Goal: Task Accomplishment & Management: Complete application form

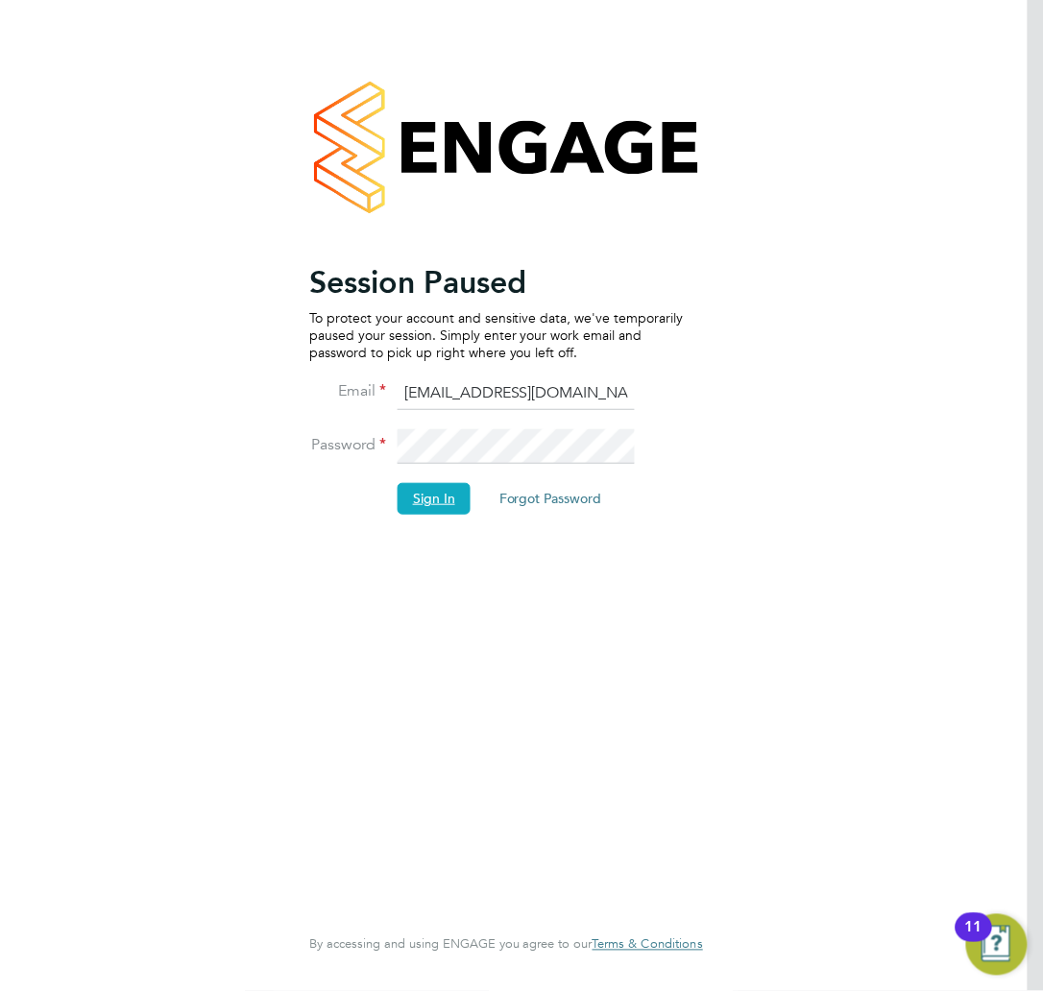
click at [427, 503] on button "Sign In" at bounding box center [433, 498] width 73 height 31
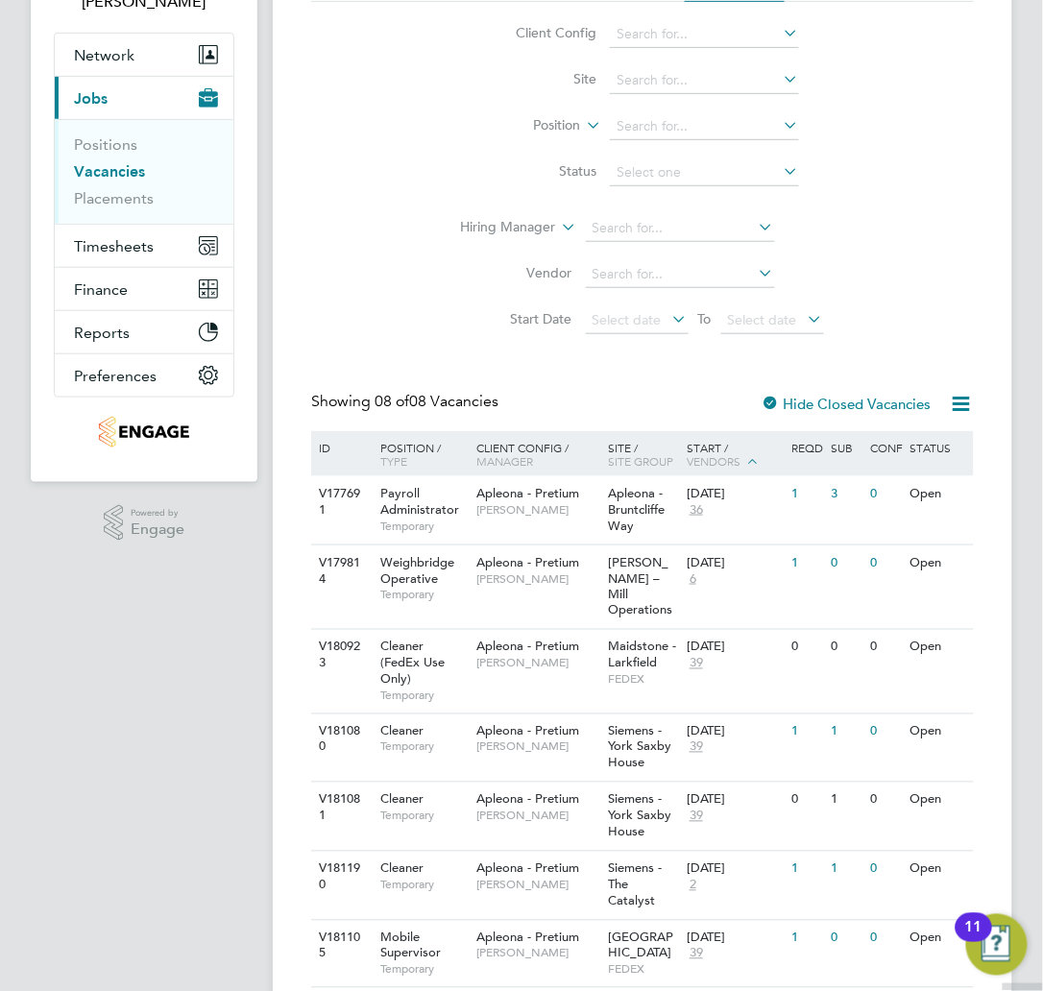
scroll to position [294, 0]
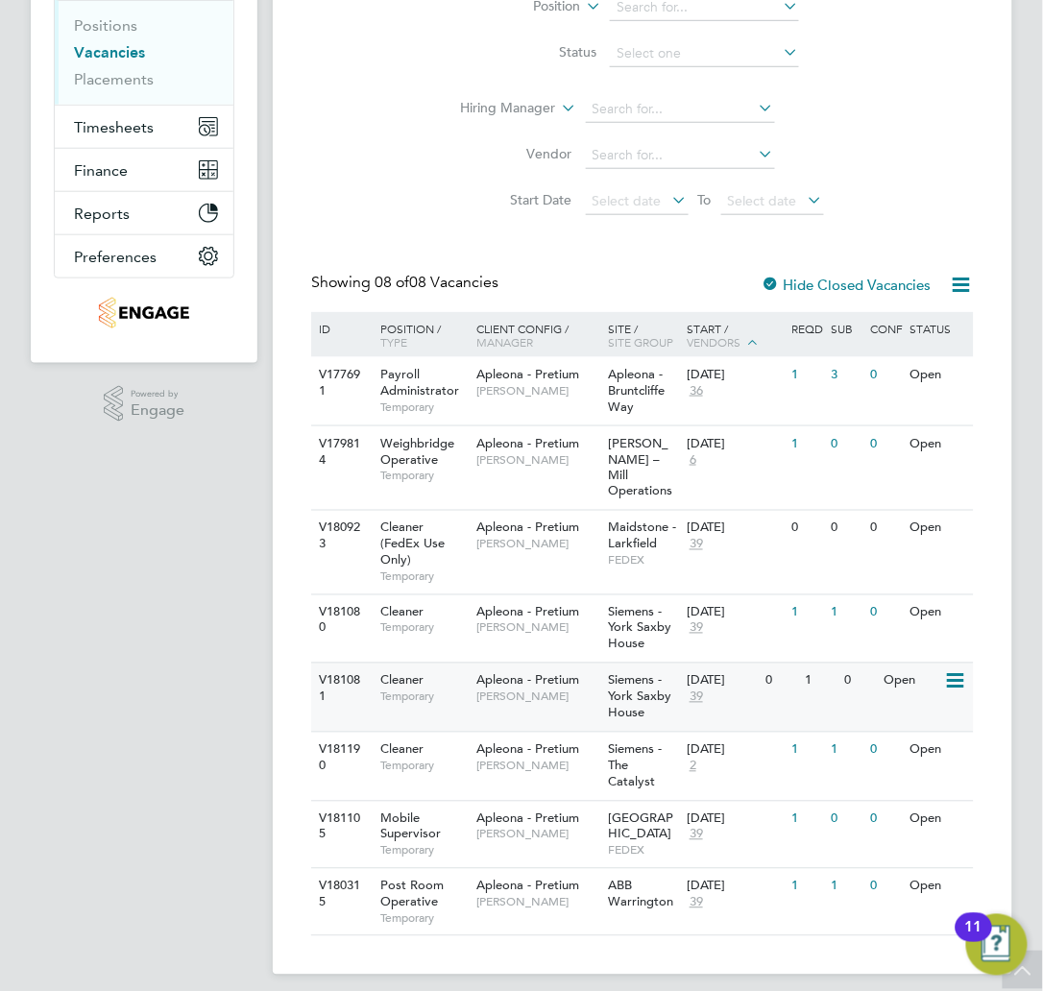
click at [614, 685] on span "Siemens - York Saxby House" at bounding box center [639, 696] width 63 height 49
click at [555, 641] on div "V181080 Cleaner Temporary Apleona - Pretium Simon Ward Siemens - York Saxby Hou…" at bounding box center [642, 628] width 662 height 69
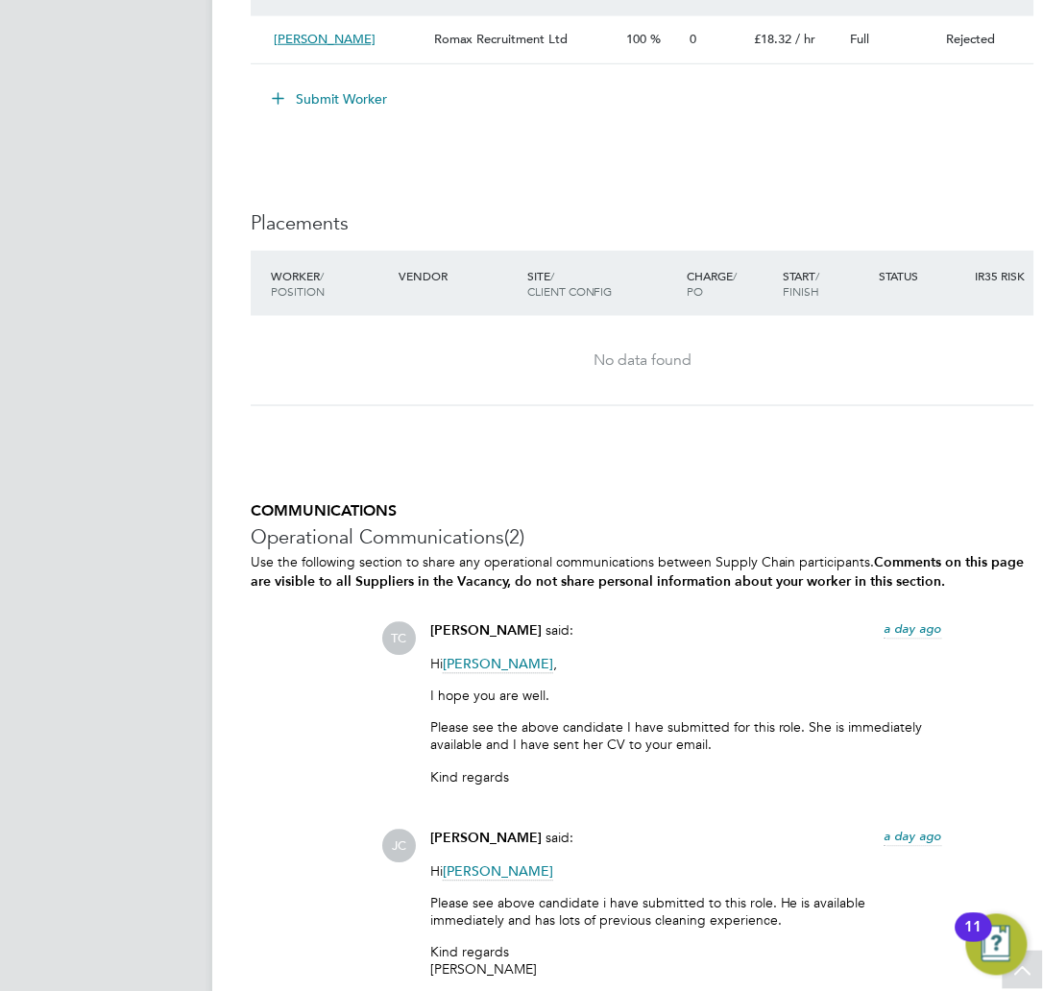
scroll to position [1791, 0]
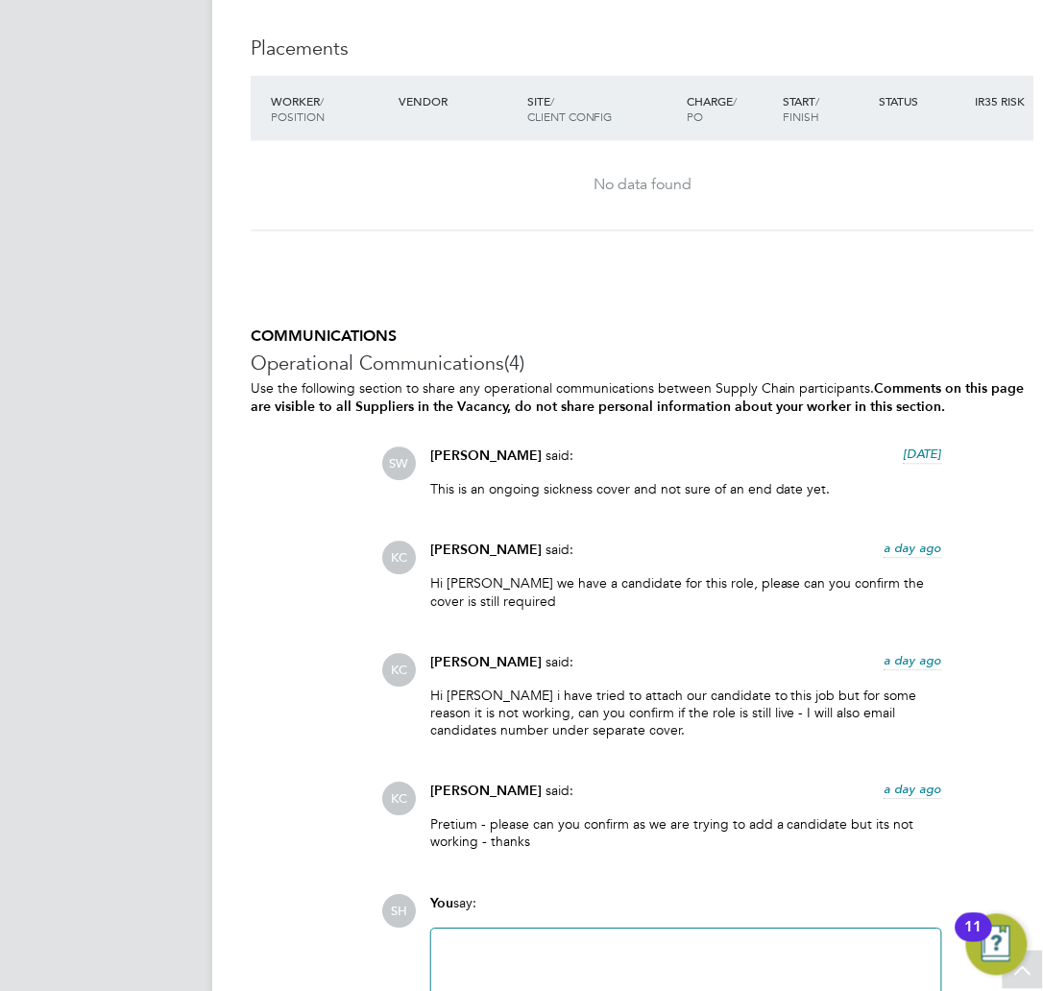
scroll to position [1747, 0]
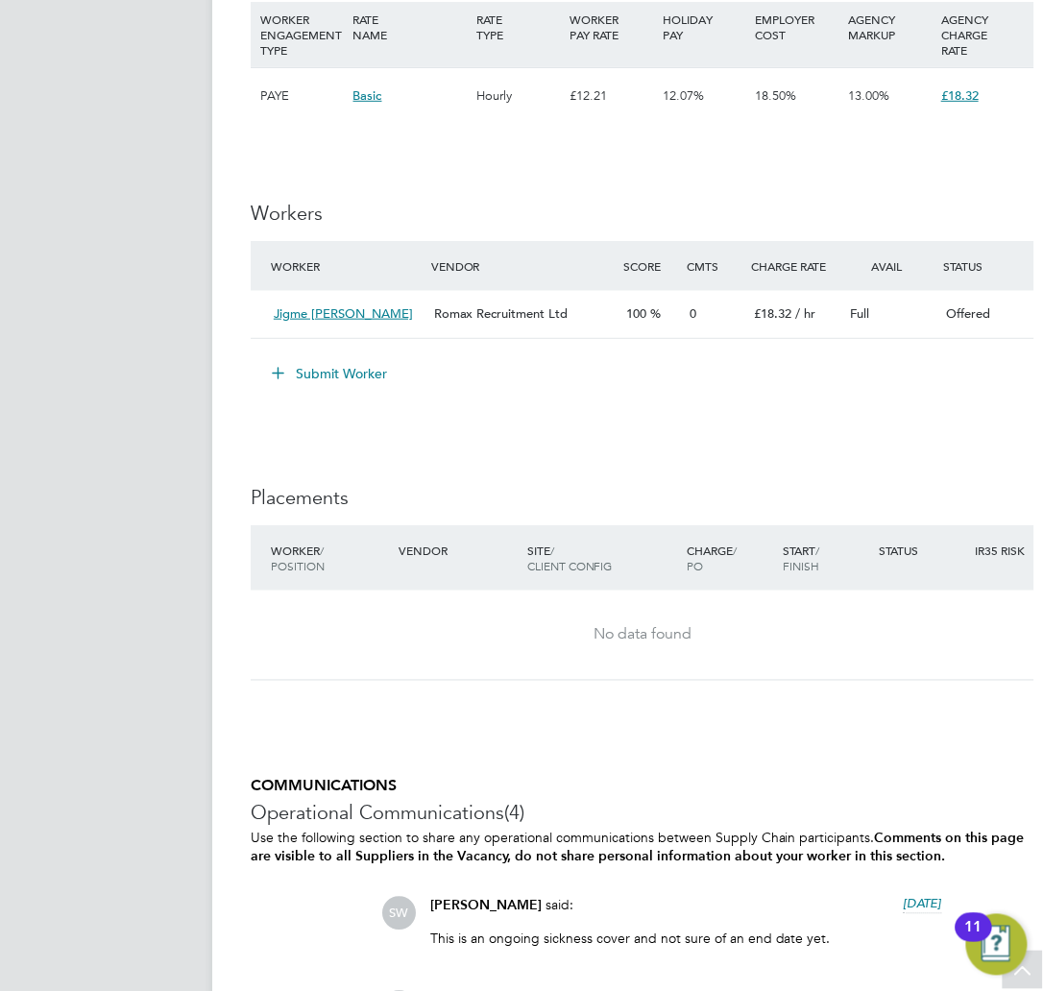
click at [340, 386] on button "Submit Worker" at bounding box center [330, 373] width 144 height 31
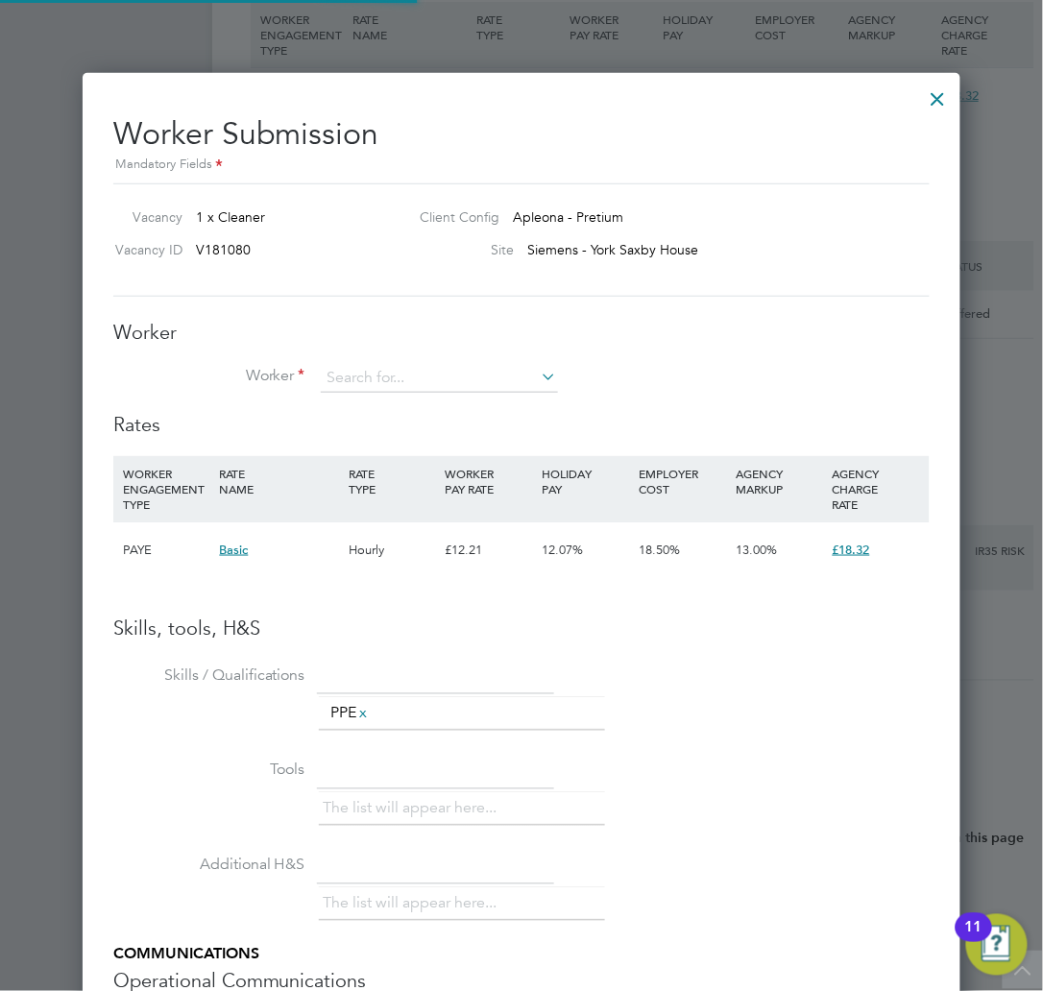
scroll to position [58, 129]
click at [430, 354] on div "Worker Worker Worker Engagement Type" at bounding box center [521, 366] width 816 height 92
click at [430, 372] on input at bounding box center [439, 378] width 237 height 29
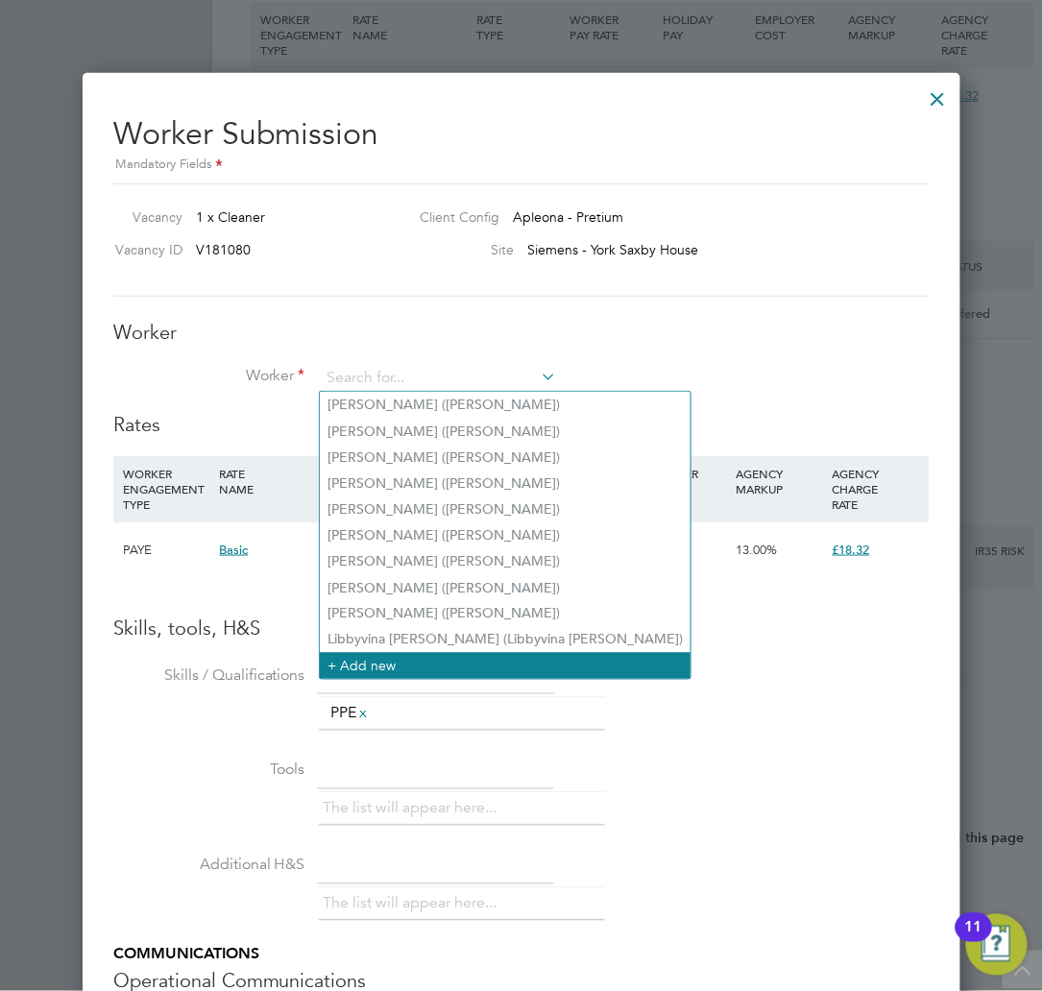
click at [392, 653] on li "+ Add new" at bounding box center [505, 666] width 371 height 26
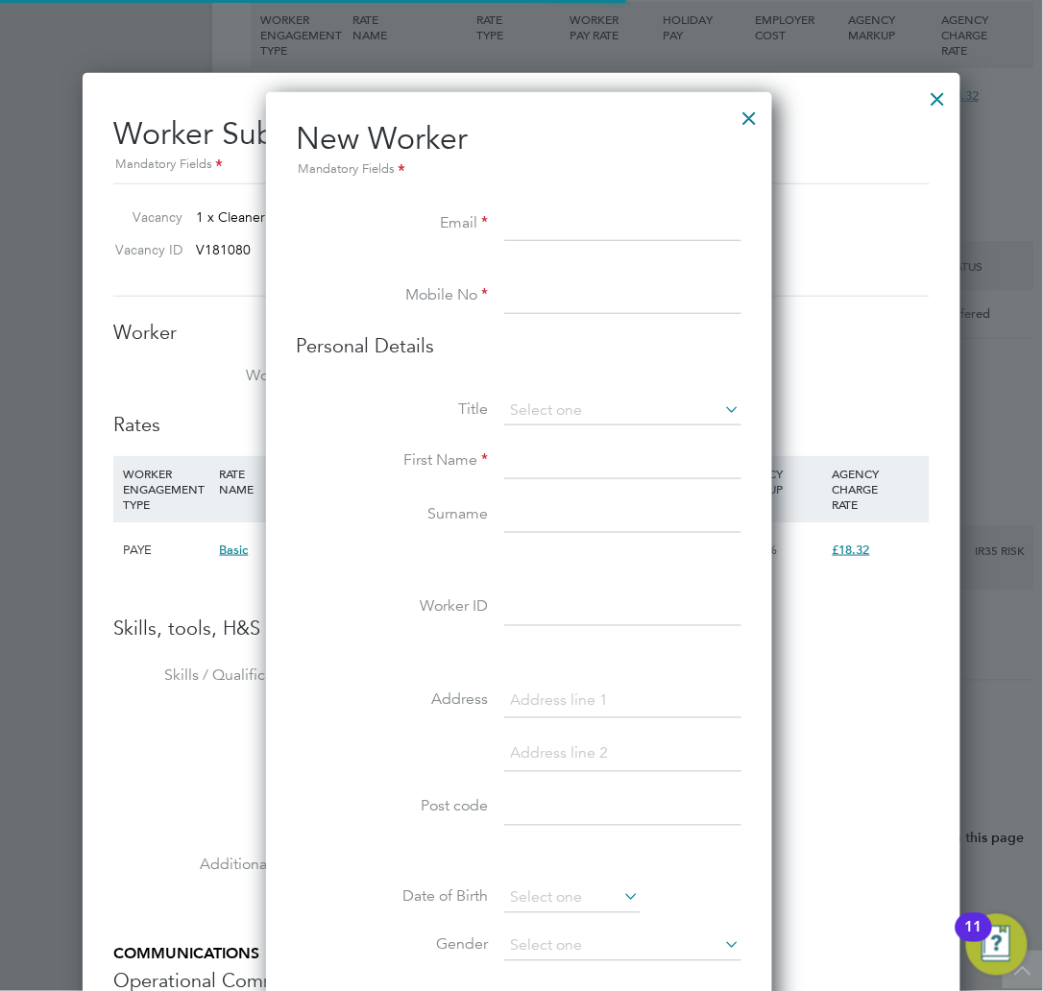
scroll to position [1625, 511]
click at [562, 228] on input at bounding box center [622, 224] width 237 height 35
paste input "emily.vikstrand@gmail.com"
type input "emily.vikstrand@gmail.com"
click at [411, 260] on li at bounding box center [519, 269] width 444 height 19
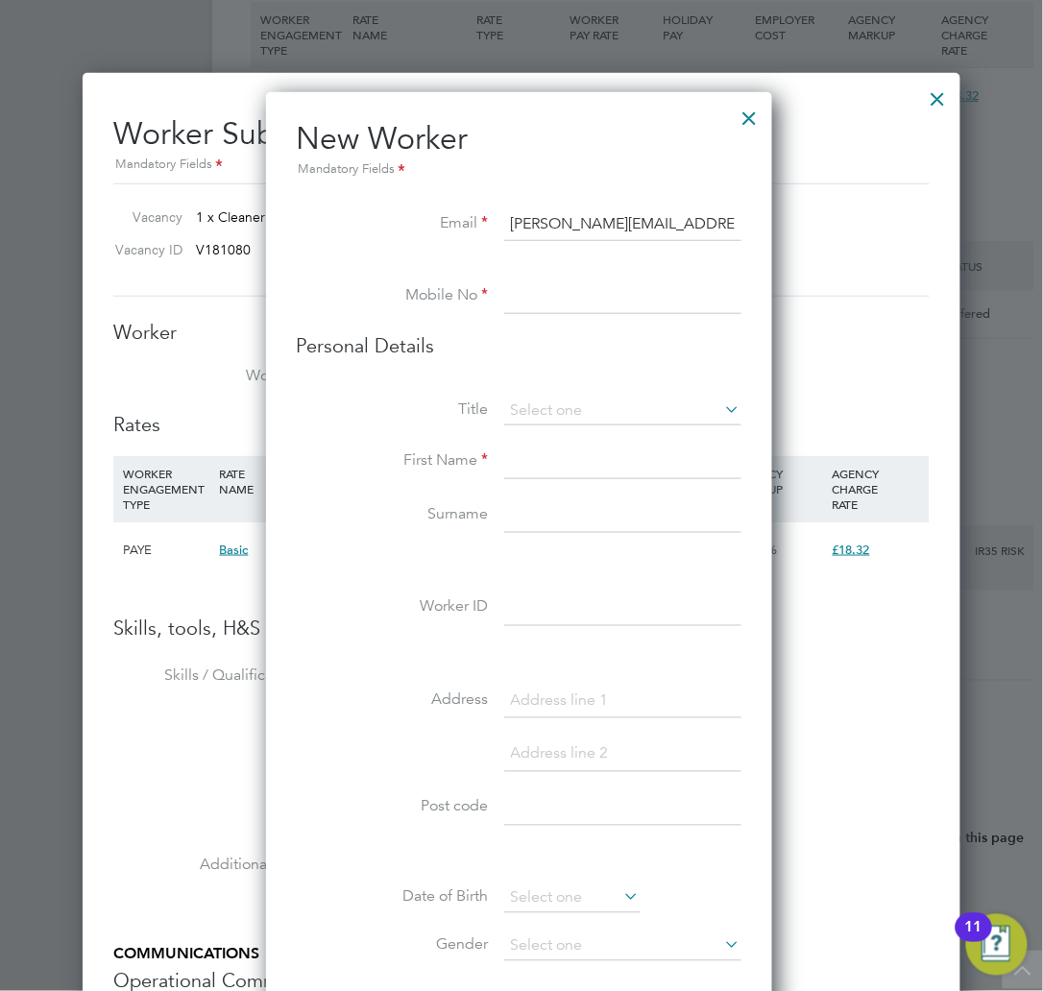
click at [584, 296] on input at bounding box center [622, 296] width 237 height 35
type input "07766 720225"
click at [578, 403] on input at bounding box center [622, 410] width 237 height 29
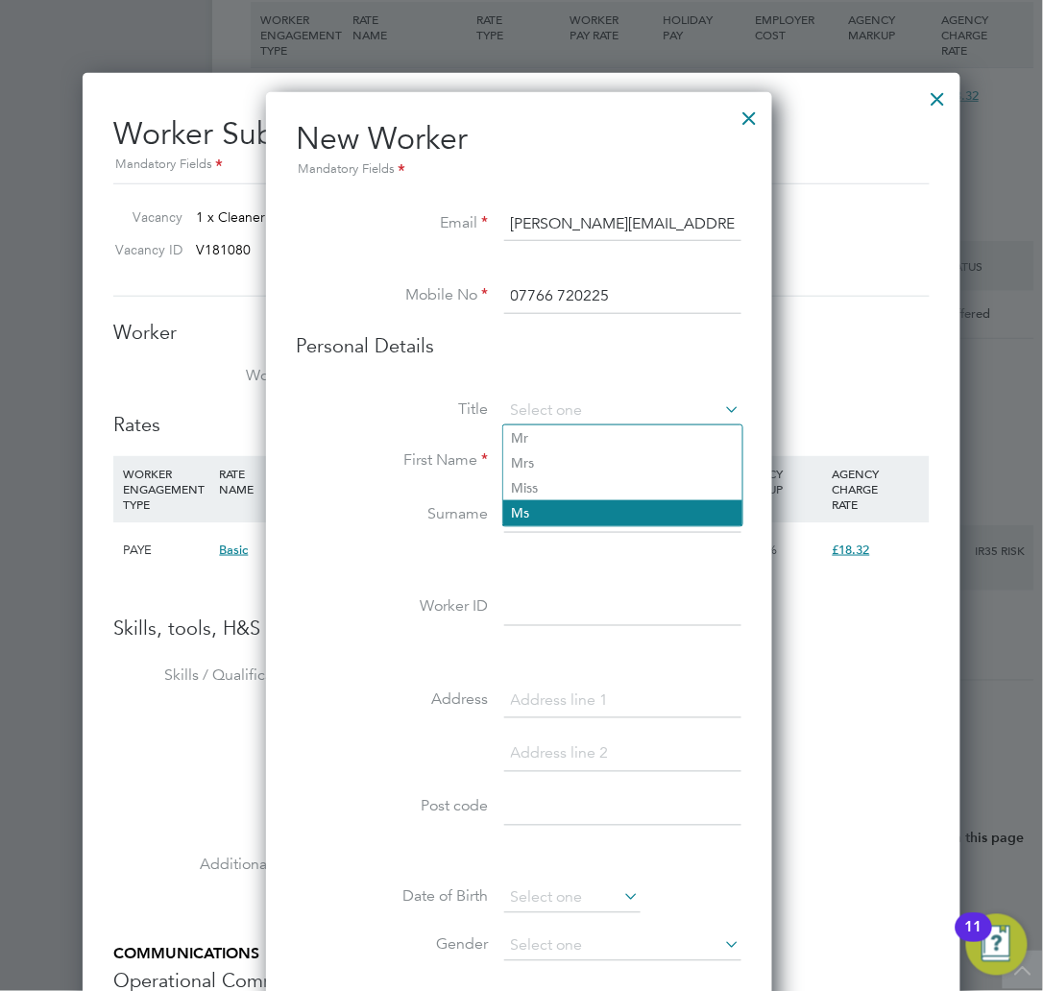
click at [530, 513] on li "Ms" at bounding box center [622, 512] width 239 height 25
type input "Ms"
click at [543, 454] on input at bounding box center [622, 461] width 237 height 35
type input "e"
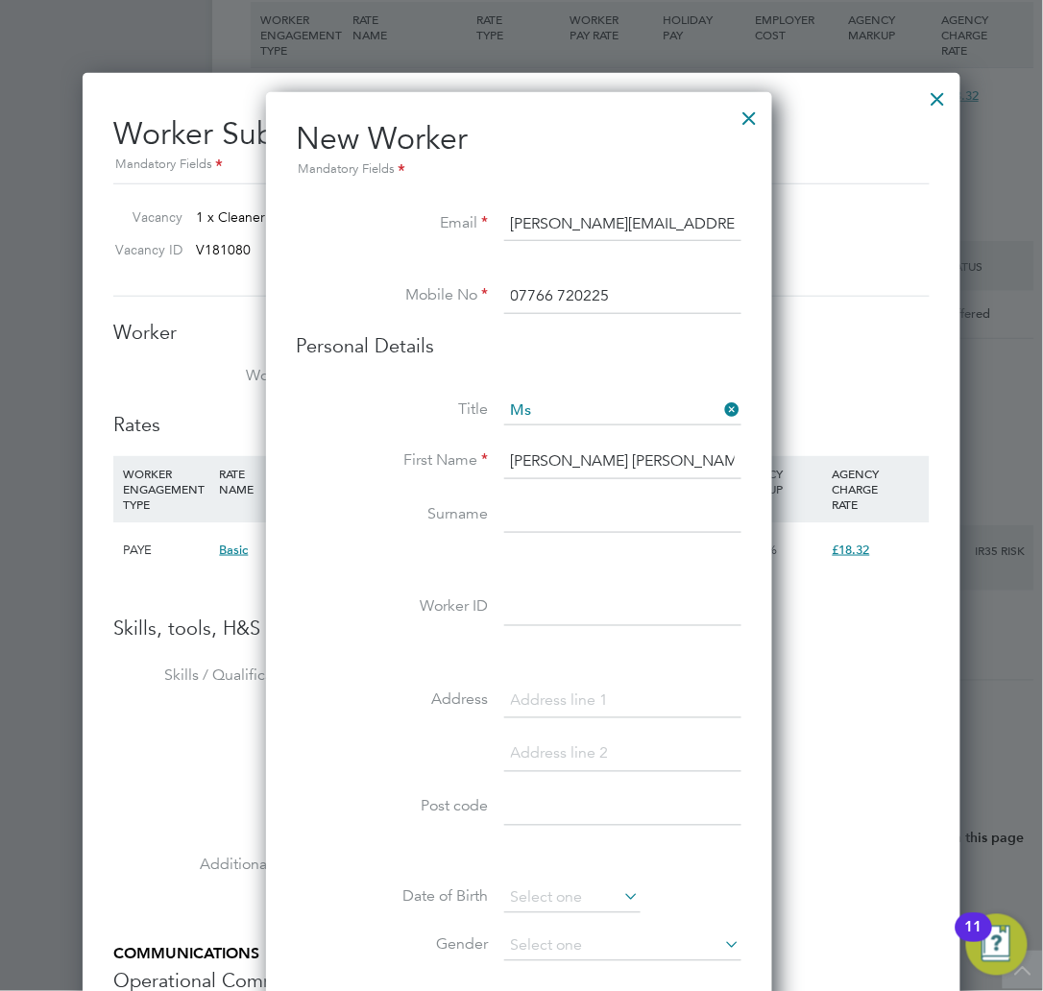
type input "Emily Louise"
click at [641, 516] on input at bounding box center [622, 515] width 237 height 35
type input "Clark"
click at [555, 591] on input at bounding box center [622, 608] width 237 height 35
type input "Emily Louise Clark"
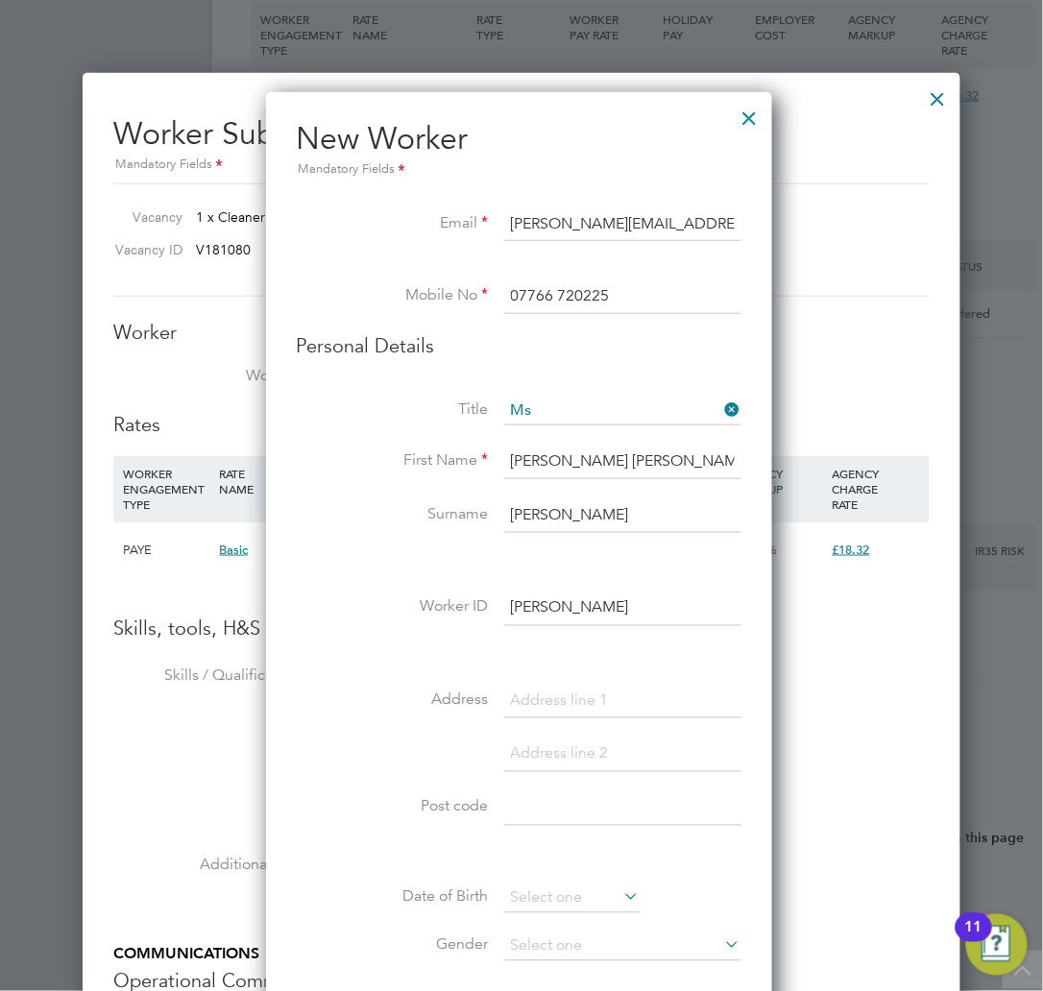
click at [530, 687] on input at bounding box center [622, 702] width 237 height 35
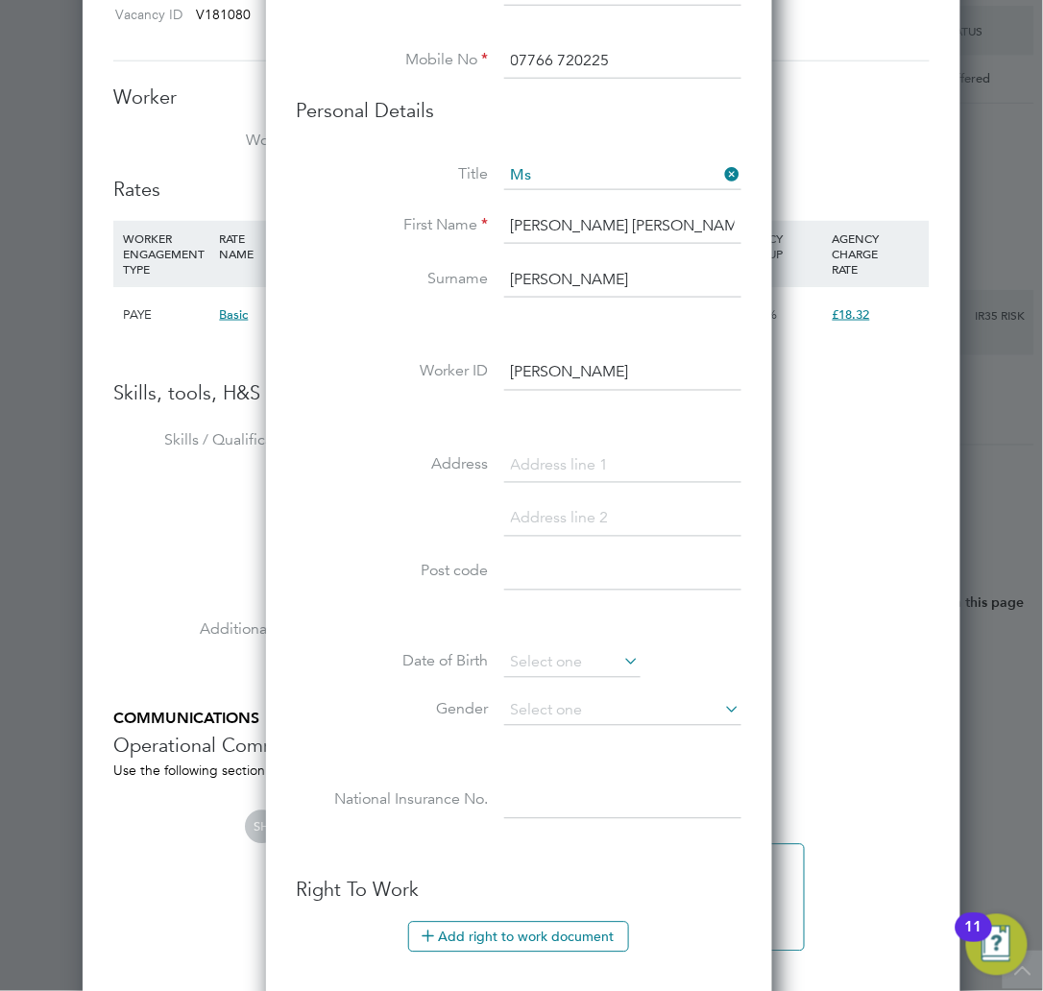
scroll to position [2131, 0]
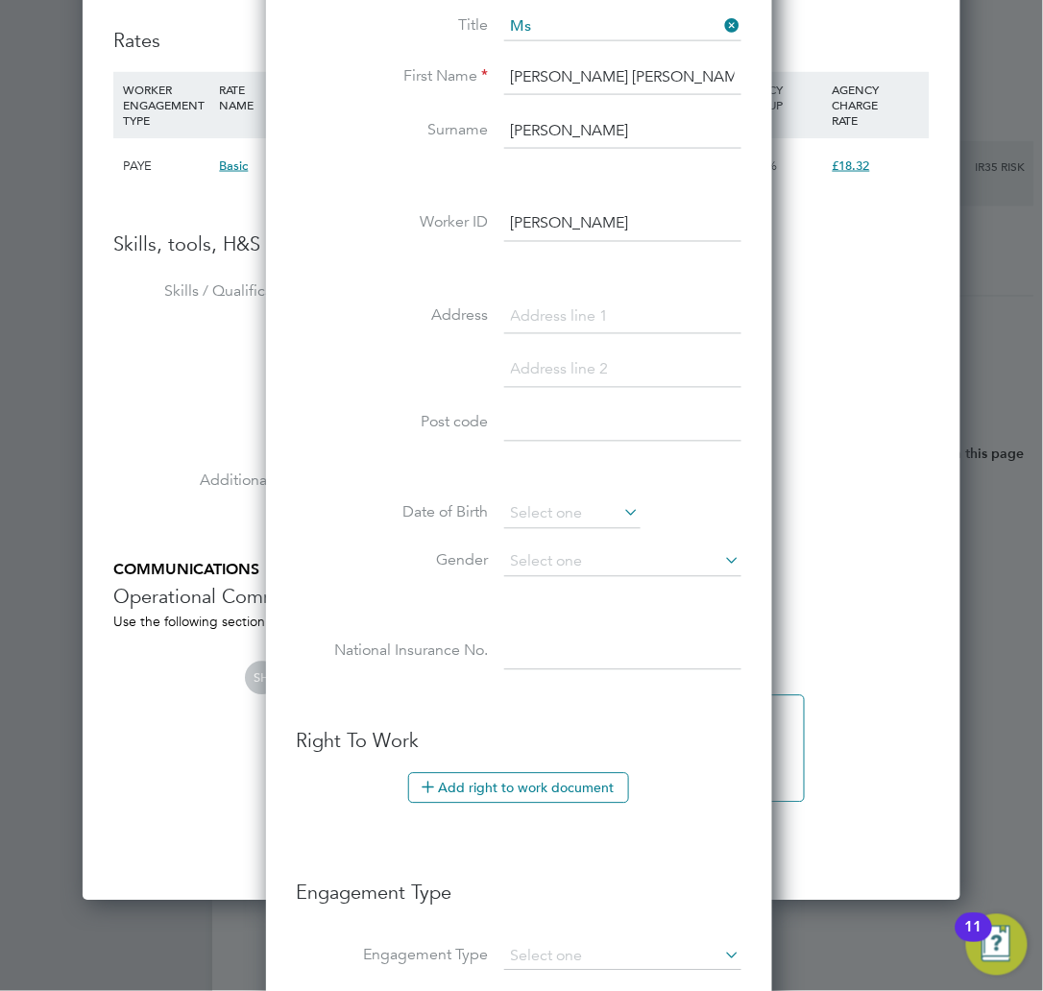
click at [551, 303] on input at bounding box center [622, 317] width 237 height 35
type input "York"
click at [614, 363] on input at bounding box center [622, 370] width 237 height 35
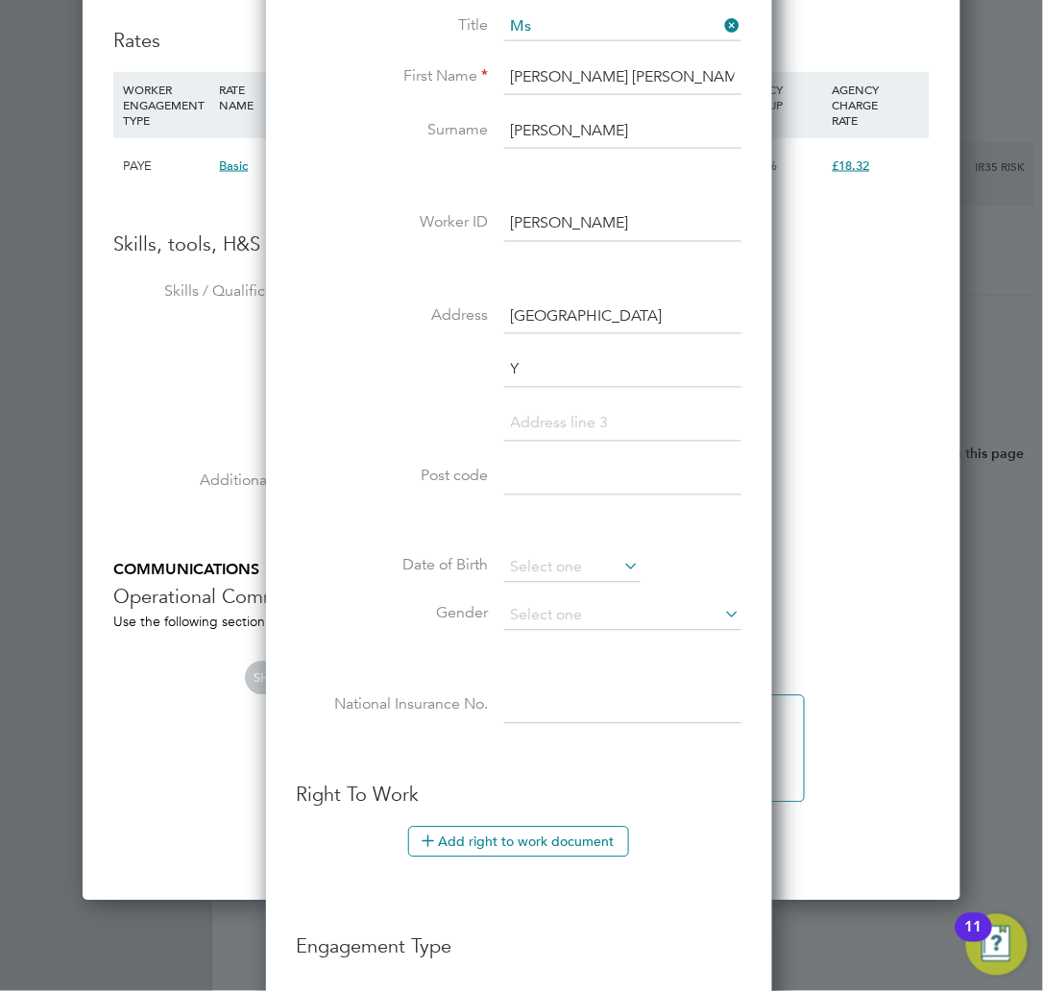
scroll to position [1679, 511]
type input "York"
click at [585, 495] on input at bounding box center [622, 478] width 237 height 35
type input "YO1 9NX"
click at [382, 509] on li "Post code YO1 9NX" at bounding box center [519, 488] width 444 height 54
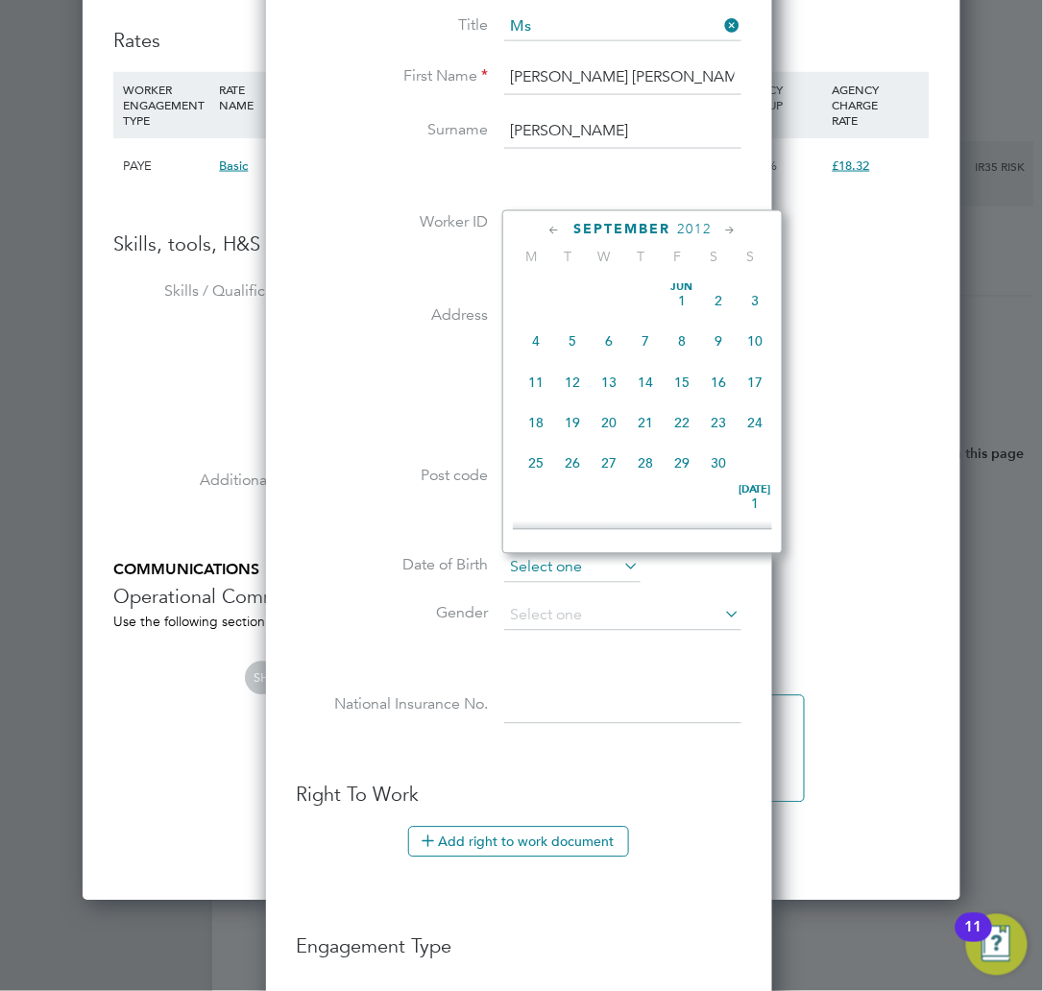
click at [538, 561] on input at bounding box center [572, 568] width 136 height 29
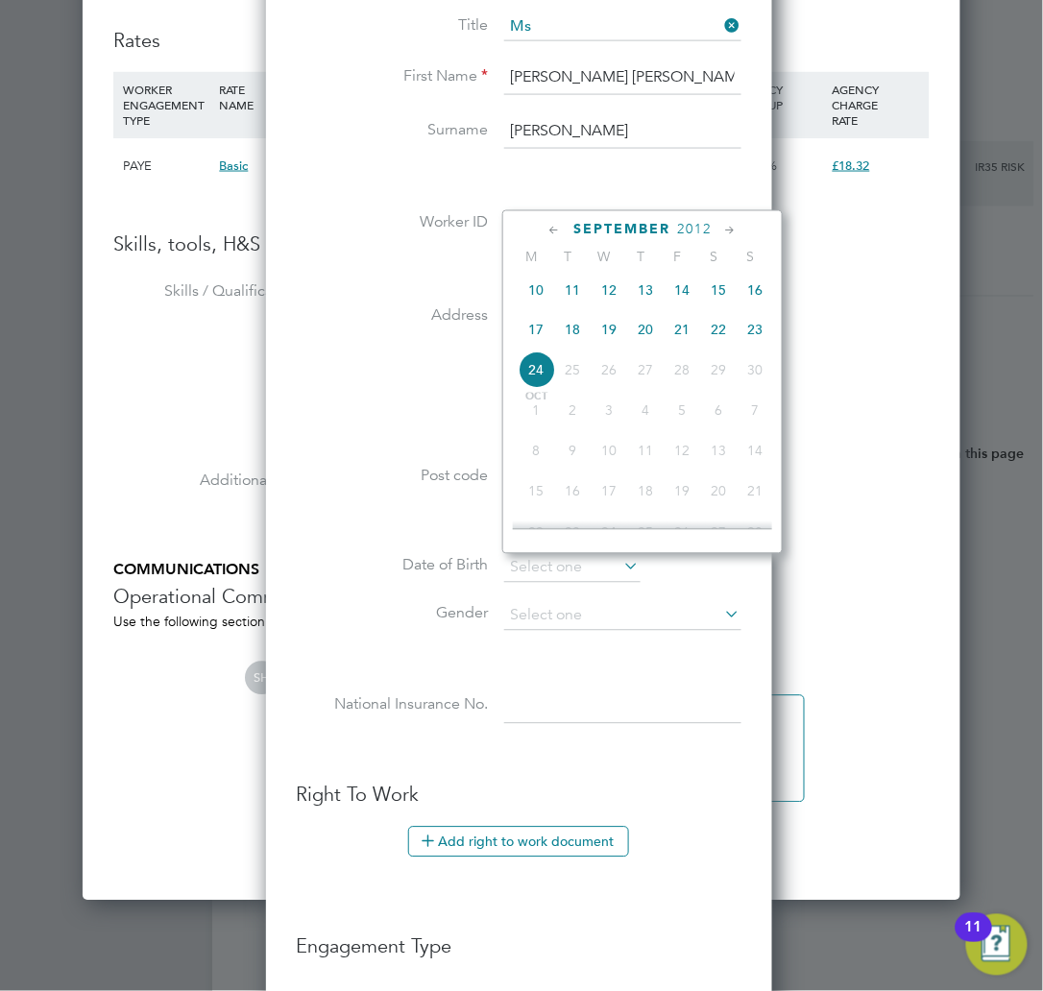
click at [691, 228] on span "2012" at bounding box center [694, 230] width 35 height 16
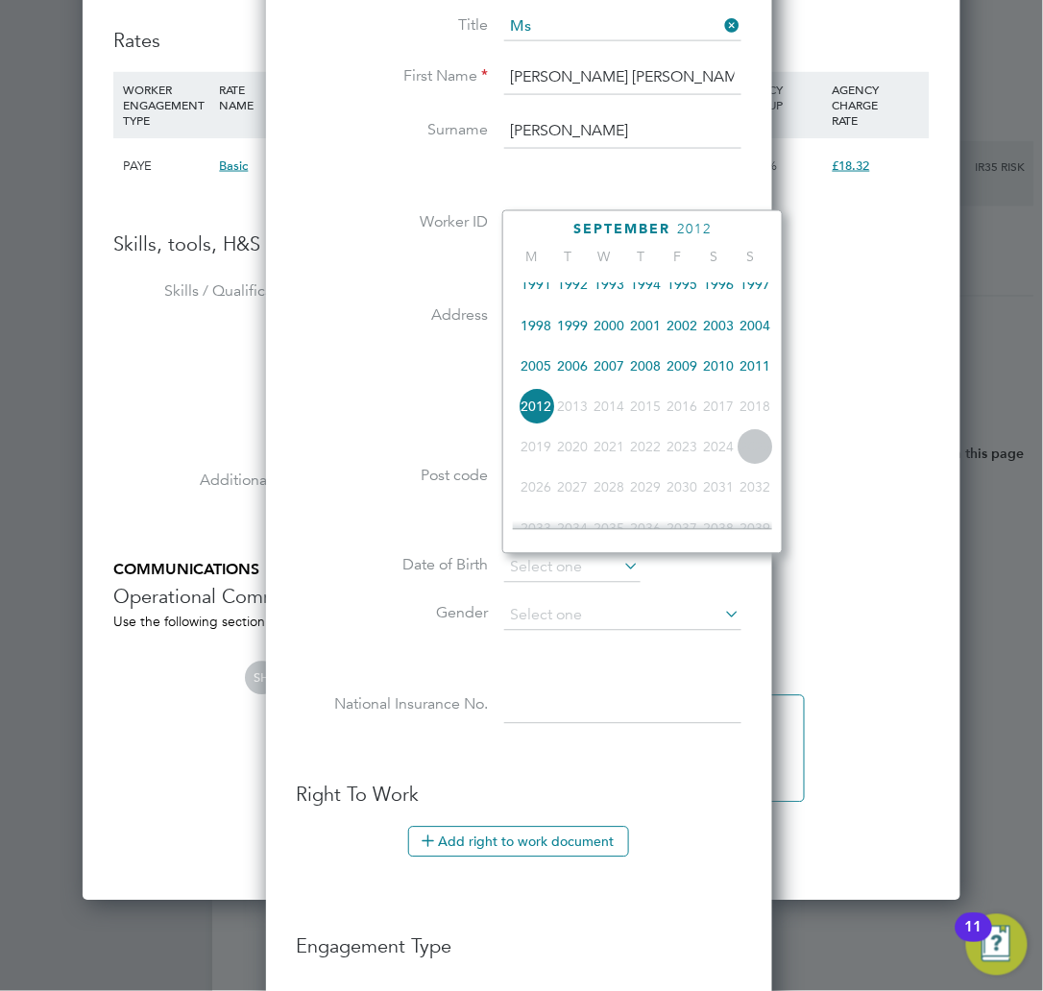
click at [730, 324] on span "2003" at bounding box center [718, 325] width 36 height 36
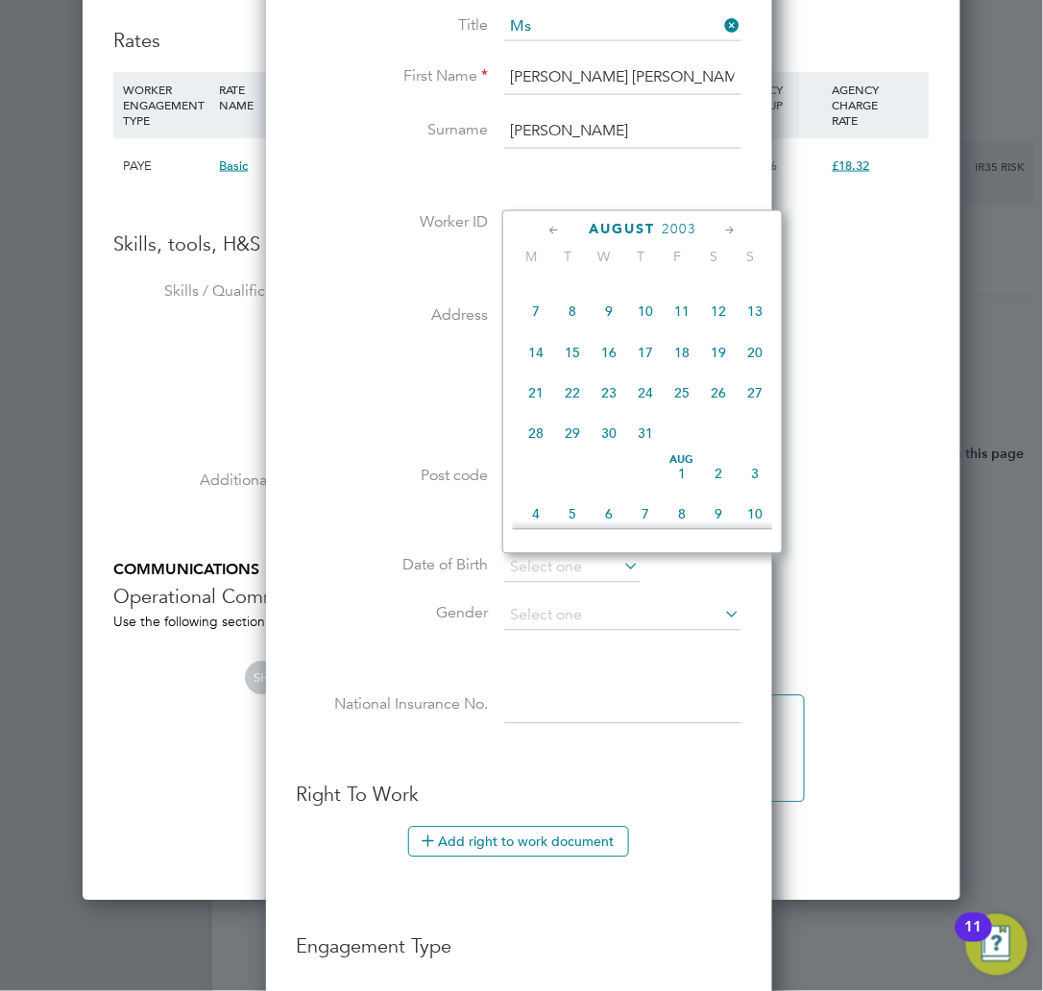
scroll to position [247, 0]
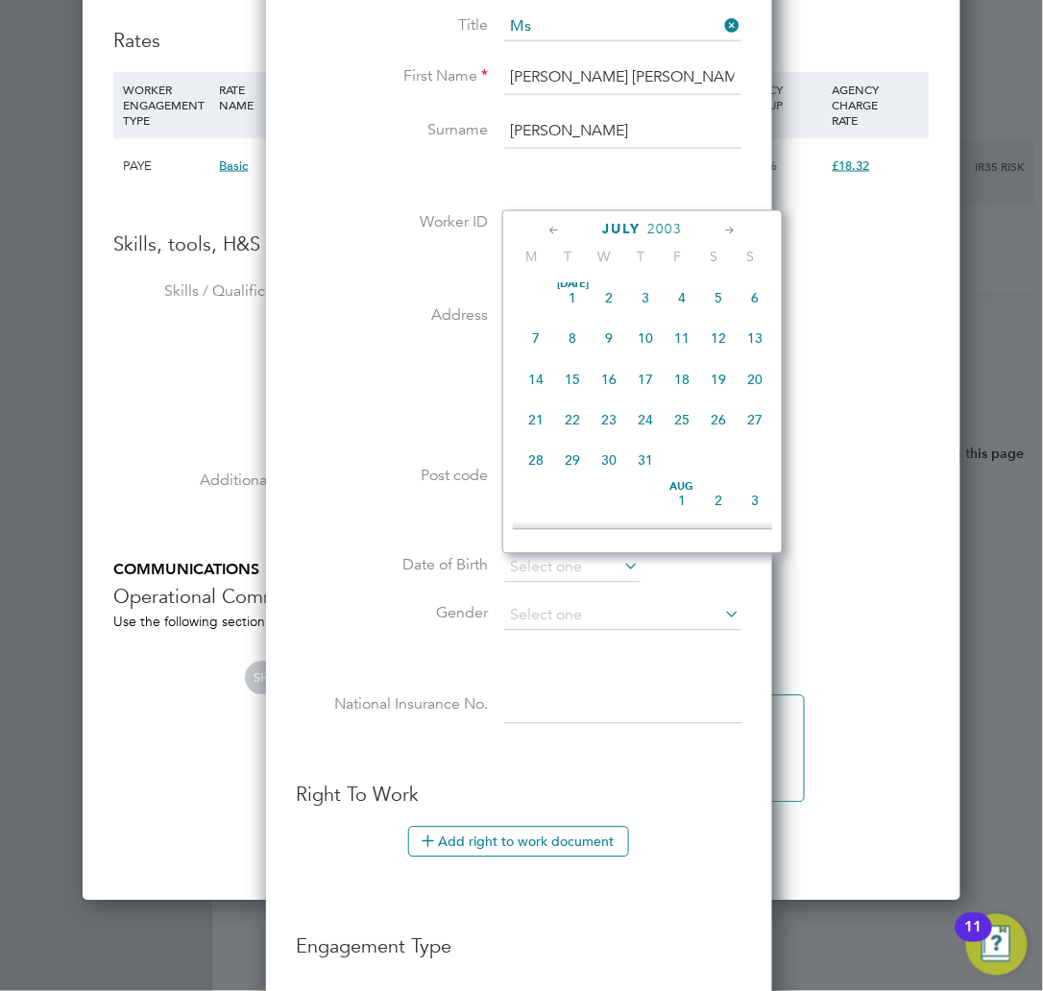
click at [755, 301] on span "6" at bounding box center [754, 297] width 36 height 36
type input "06 Jul 2003"
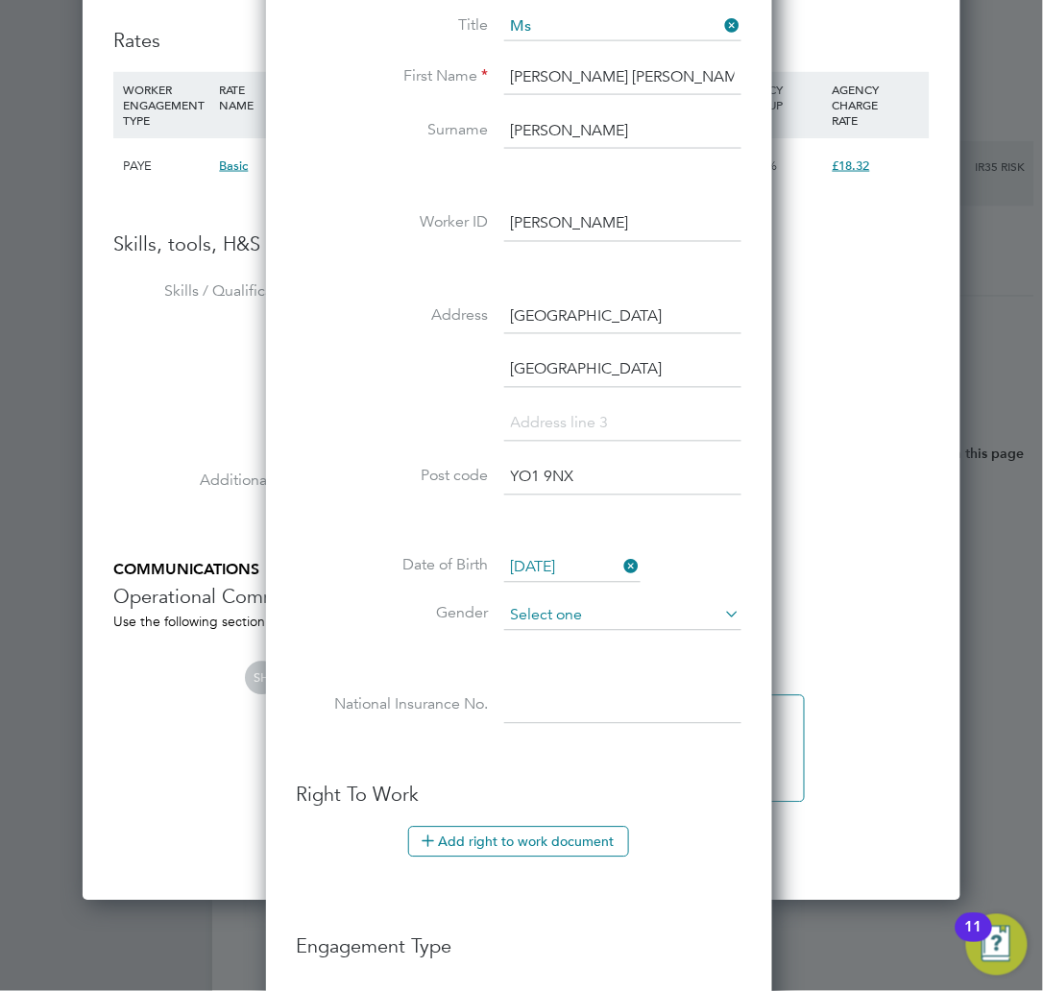
click at [616, 608] on input at bounding box center [622, 616] width 237 height 29
click at [576, 665] on li "Female" at bounding box center [622, 668] width 239 height 25
type input "Female"
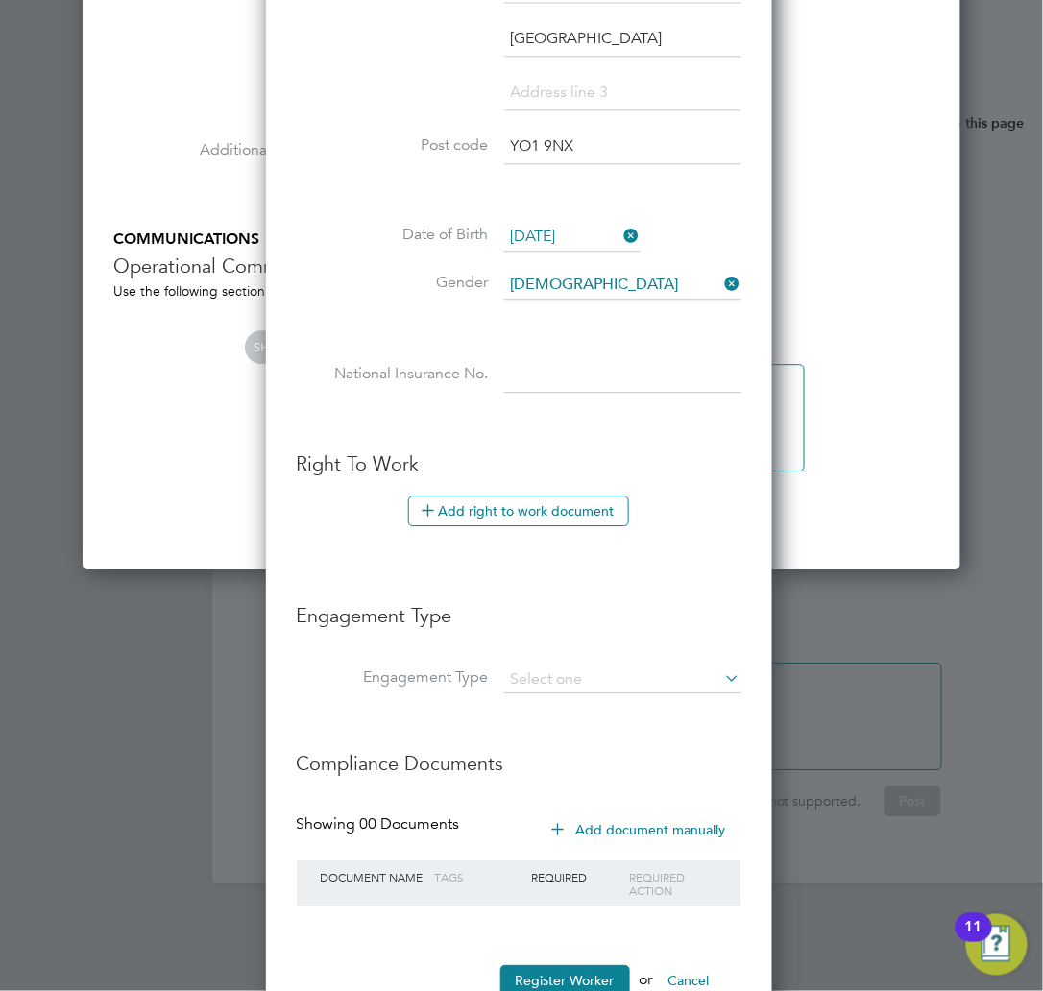
scroll to position [2528, 0]
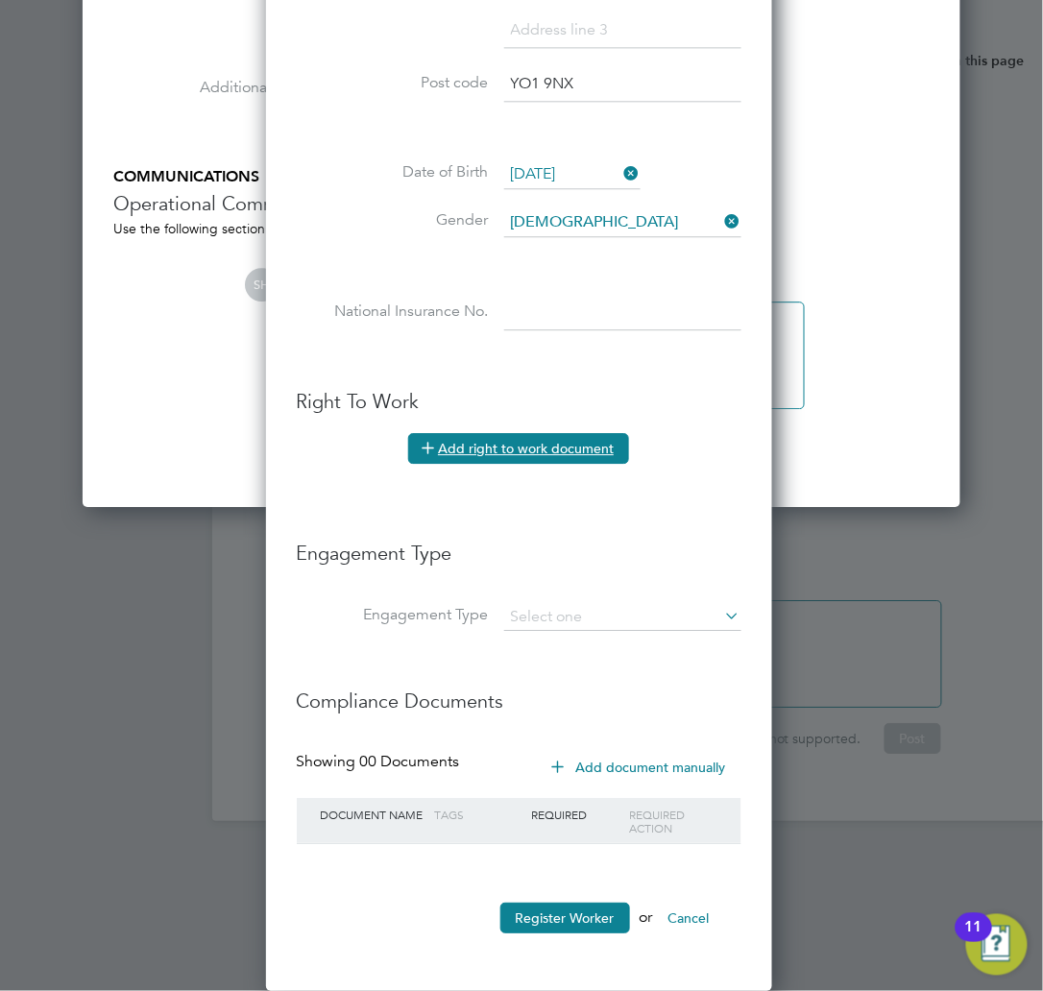
click at [582, 455] on button "Add right to work document" at bounding box center [518, 448] width 221 height 31
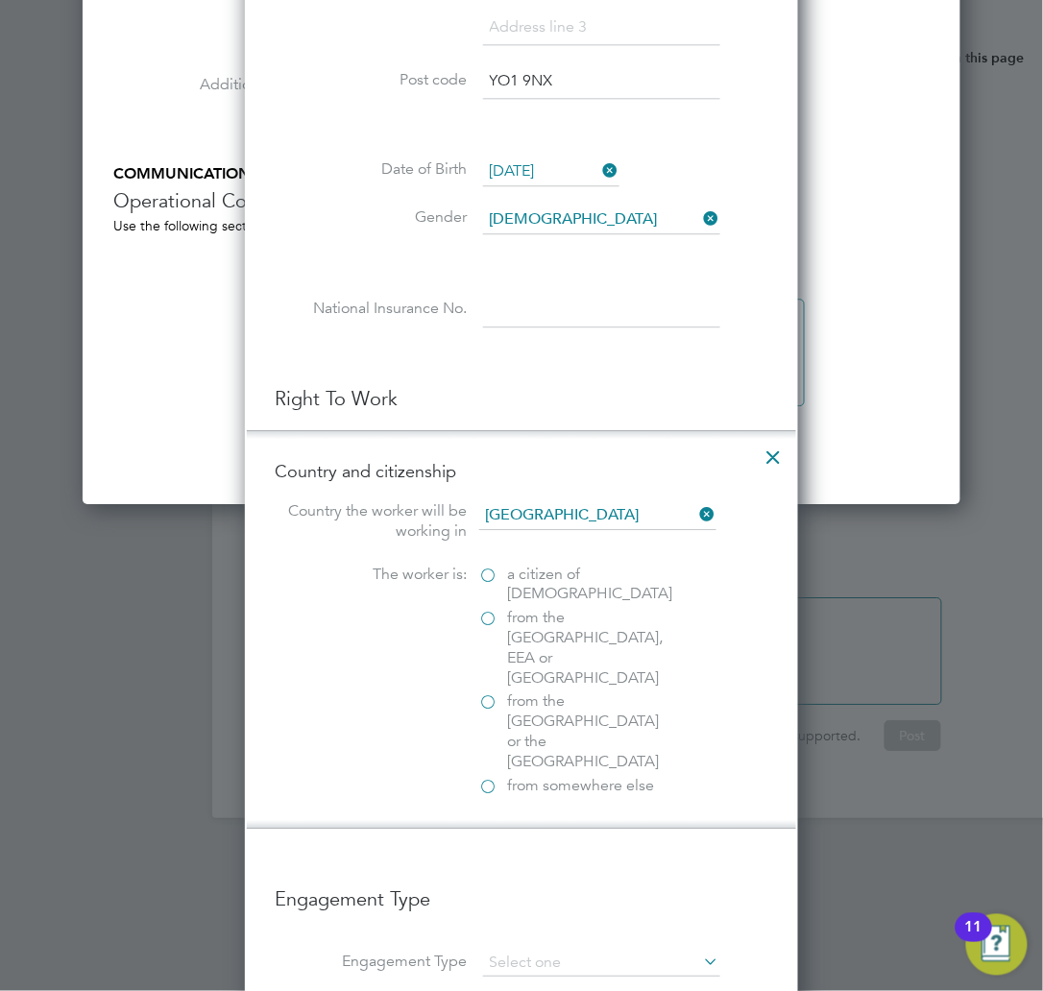
click at [577, 573] on span "a citizen of United Kingdom" at bounding box center [590, 584] width 165 height 40
click at [0, 0] on input "a citizen of United Kingdom" at bounding box center [0, 0] width 0 height 0
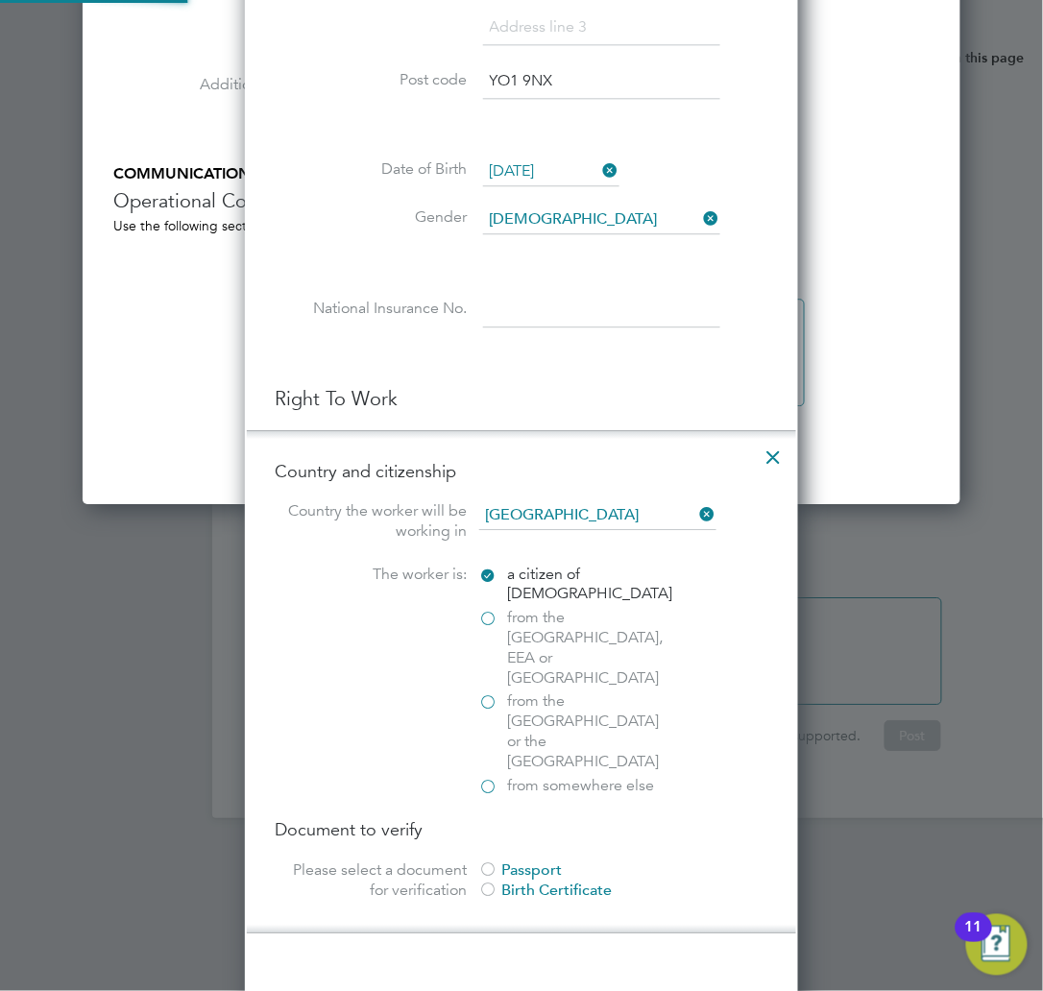
scroll to position [2074, 554]
click at [546, 860] on div "Passport" at bounding box center [623, 870] width 288 height 20
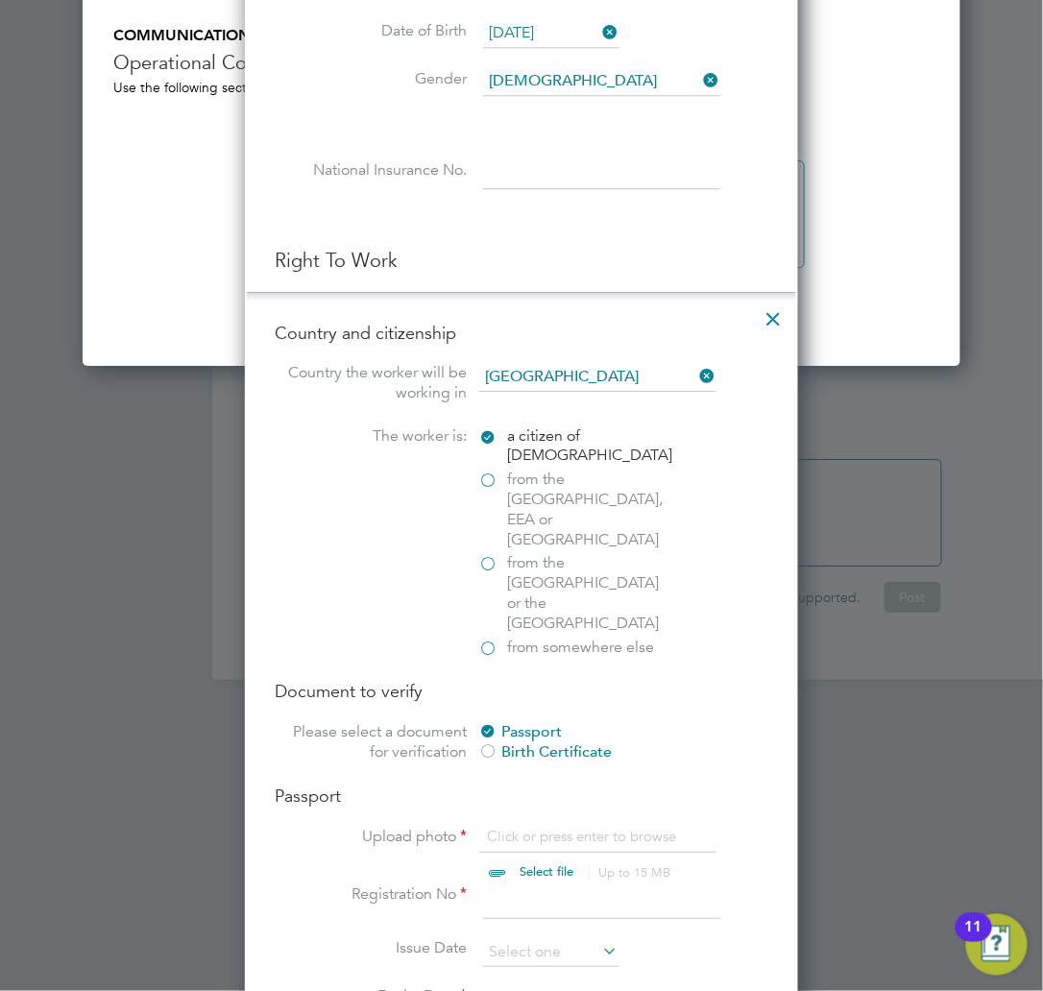
scroll to position [2912, 0]
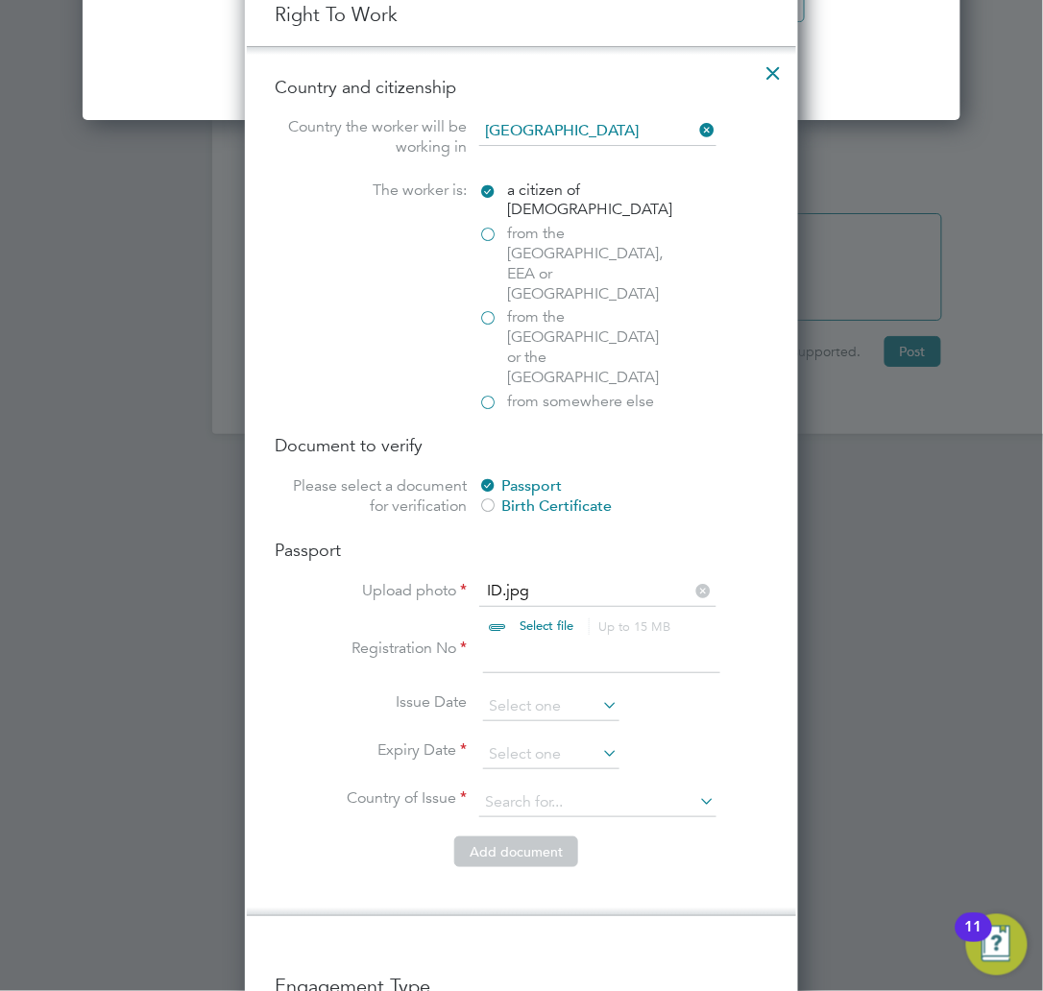
click at [519, 638] on input at bounding box center [601, 655] width 237 height 35
type input "144203266"
click at [518, 692] on li "Issue Date" at bounding box center [522, 716] width 492 height 48
click at [524, 692] on input at bounding box center [551, 706] width 136 height 29
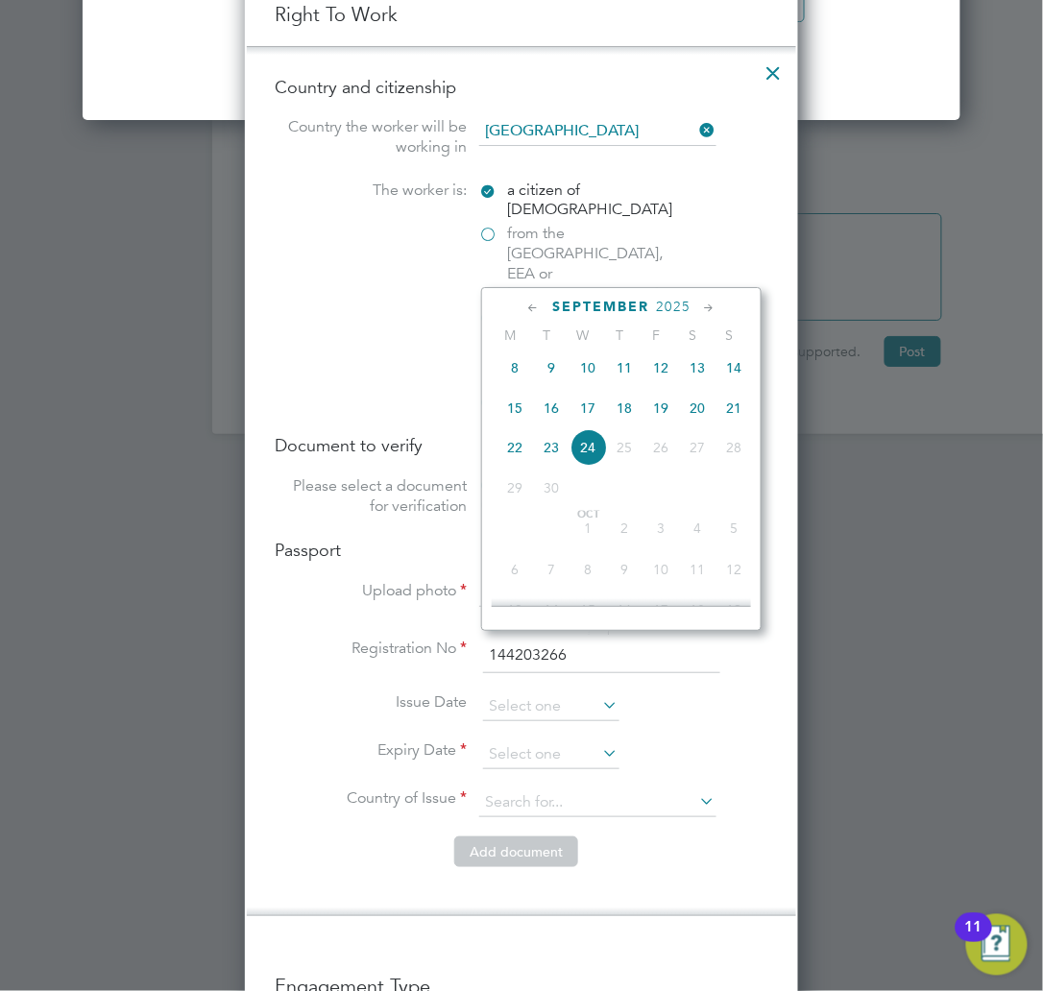
click at [677, 301] on span "2025" at bounding box center [673, 307] width 35 height 16
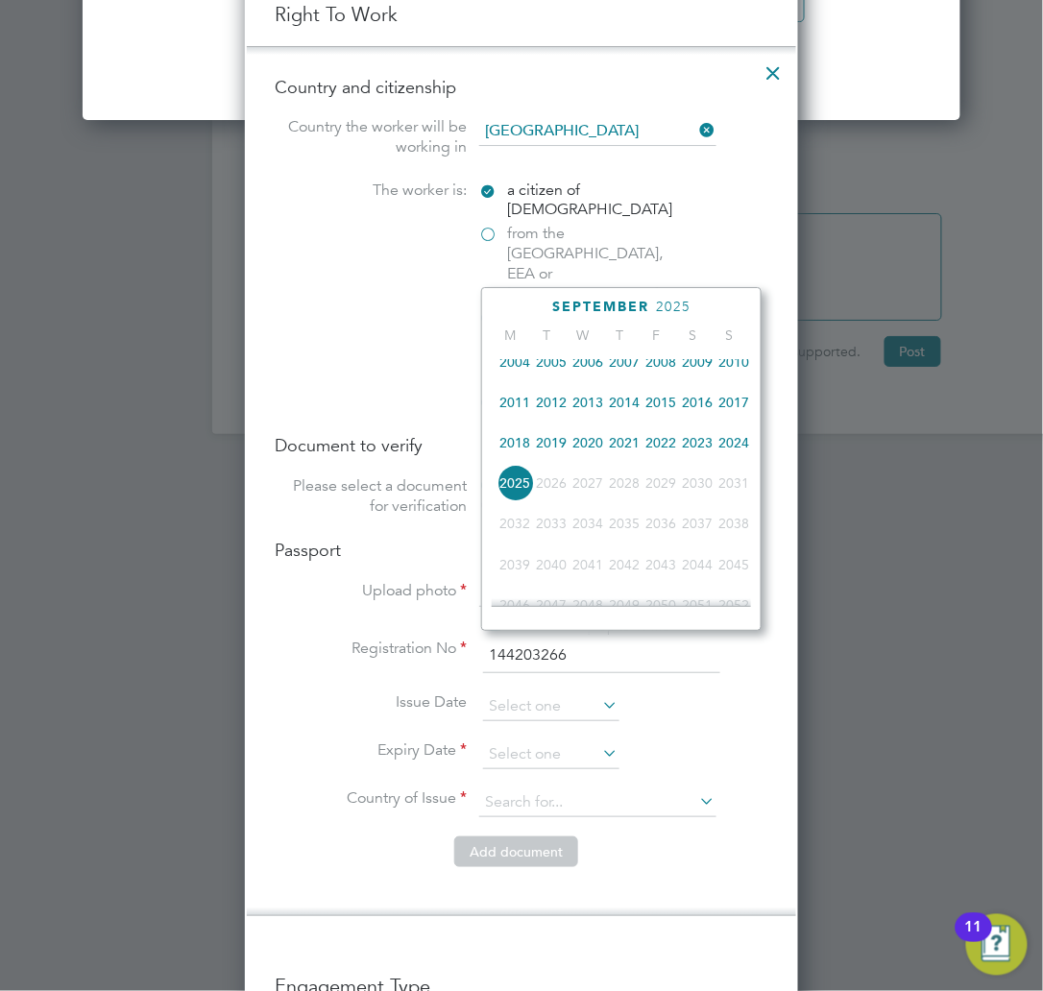
click at [695, 446] on span "2023" at bounding box center [697, 442] width 36 height 36
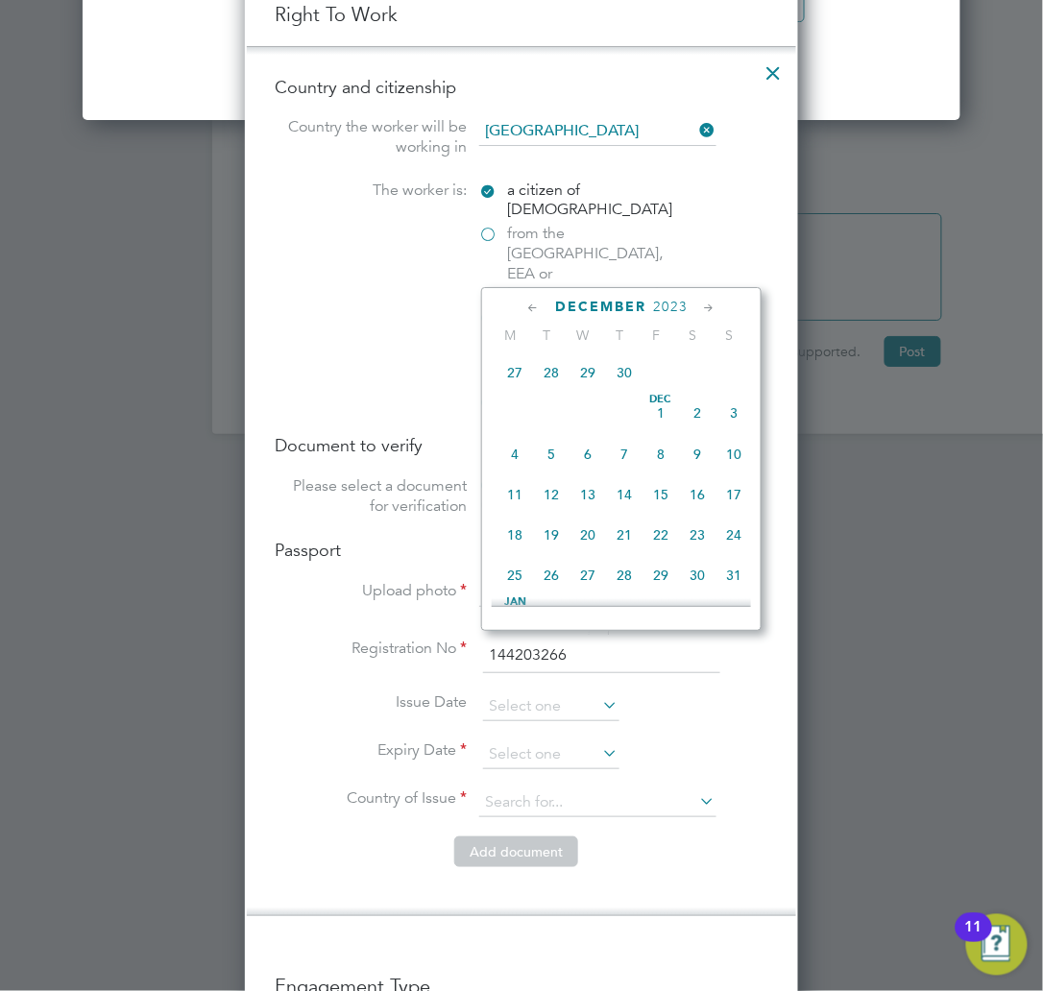
scroll to position [1271, 0]
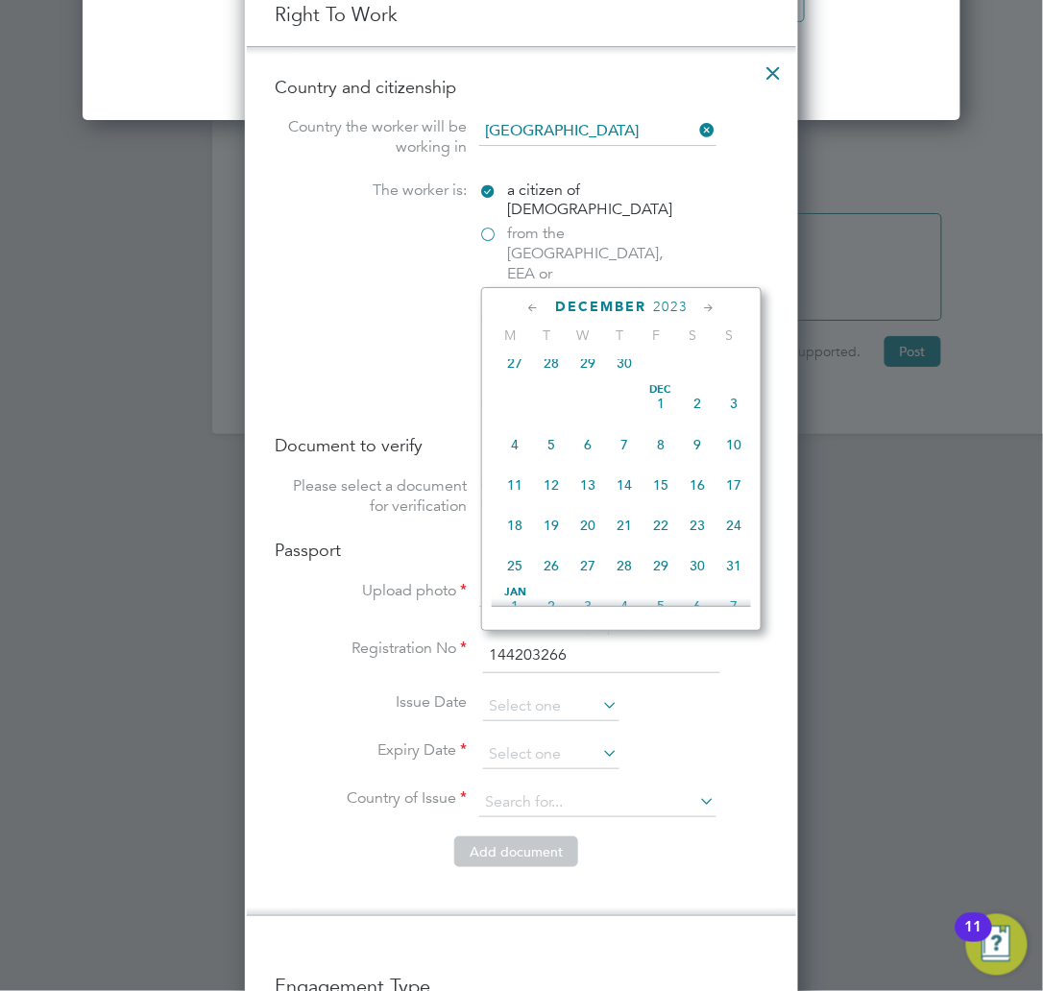
click at [543, 461] on span "5" at bounding box center [551, 444] width 36 height 36
type input "05 Dec 2023"
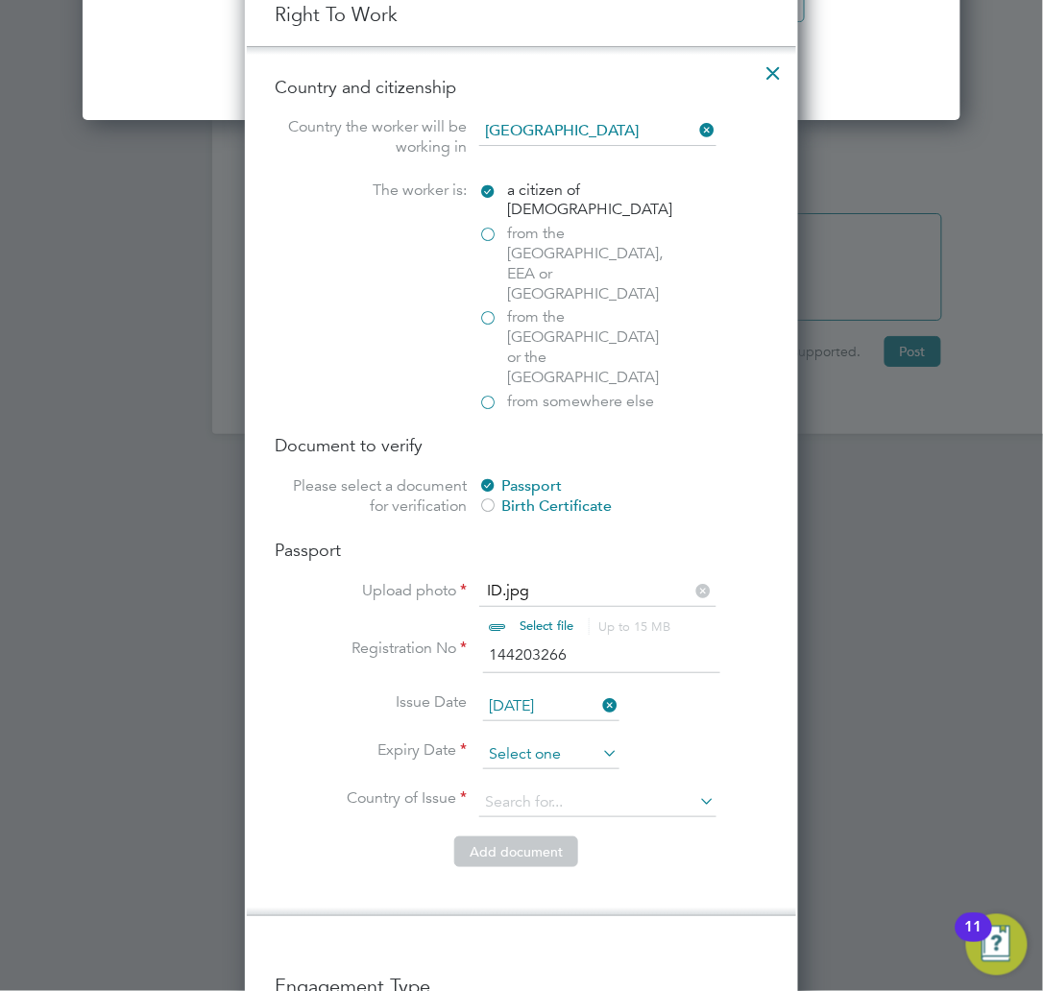
click at [554, 740] on input at bounding box center [551, 754] width 136 height 29
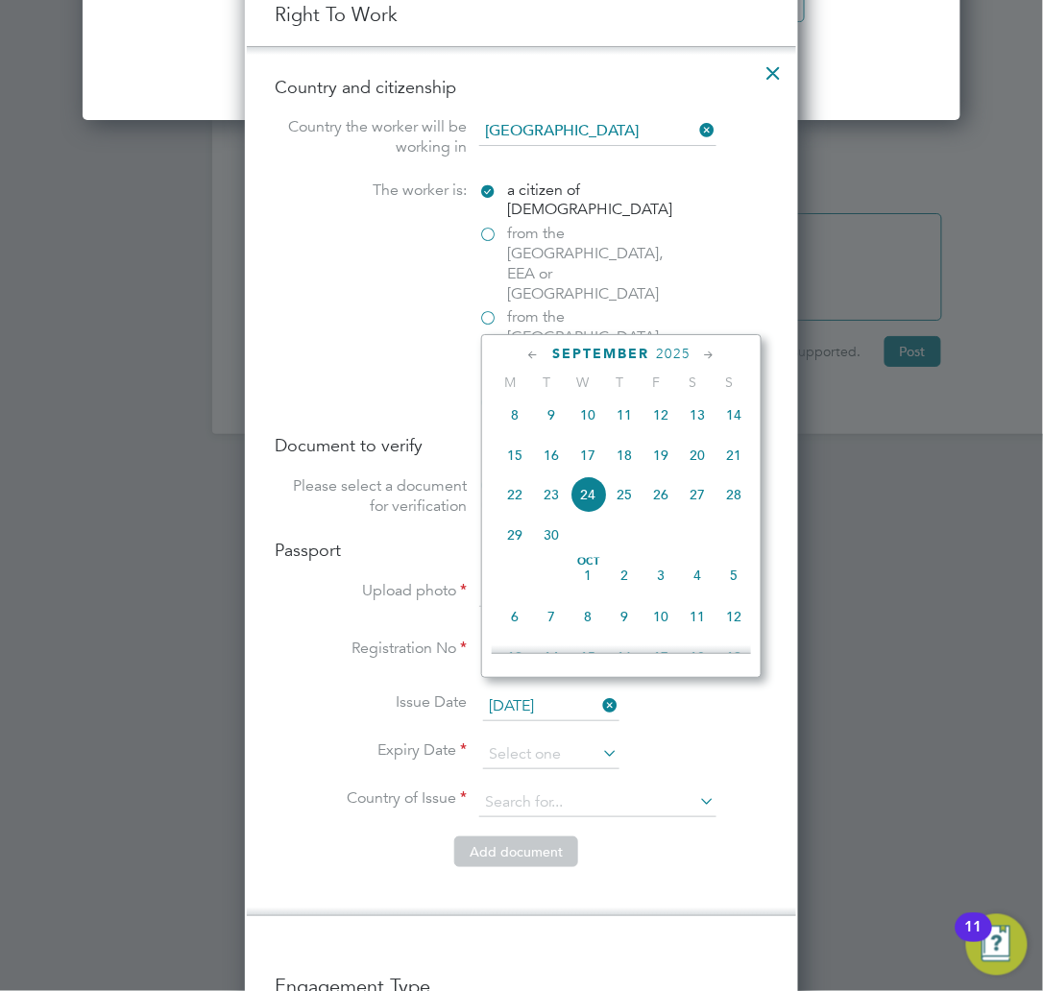
click at [662, 355] on span "2025" at bounding box center [673, 354] width 35 height 16
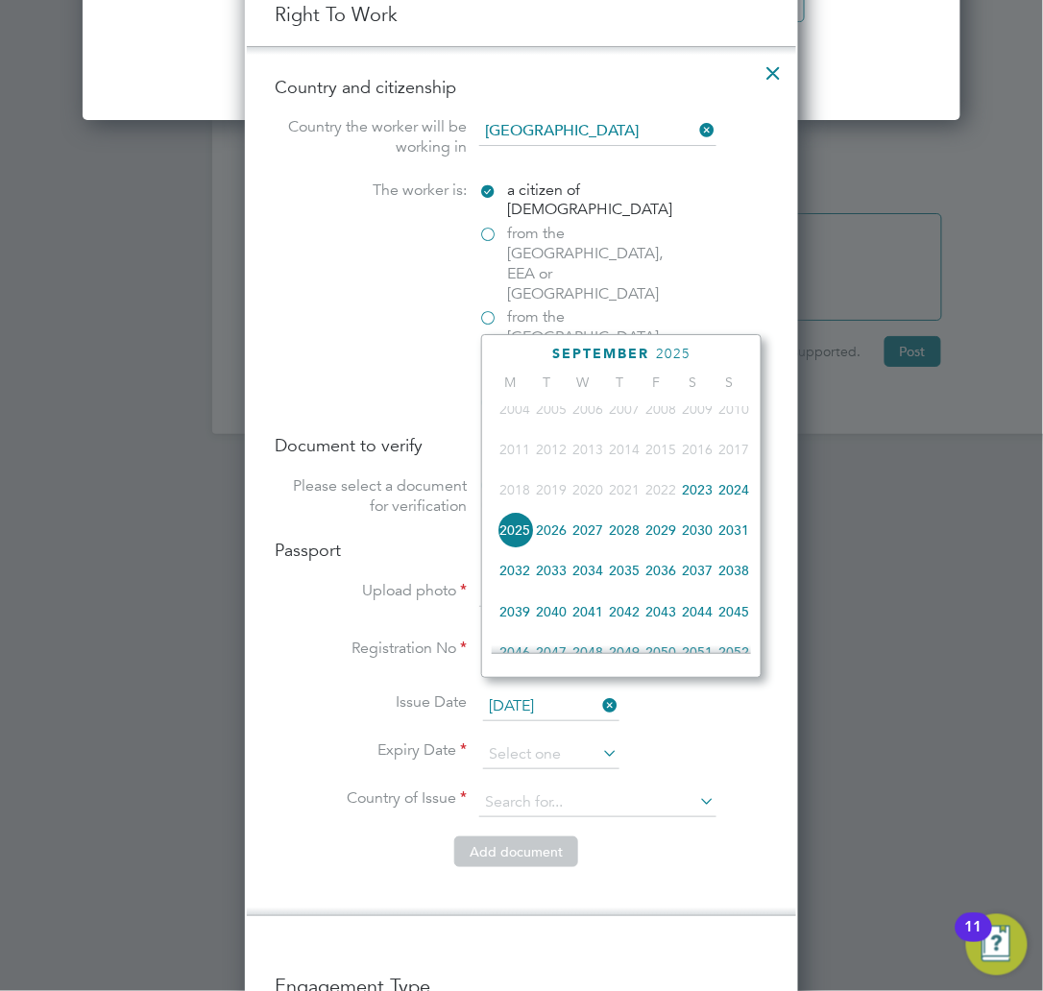
click at [541, 580] on span "2033" at bounding box center [551, 570] width 36 height 36
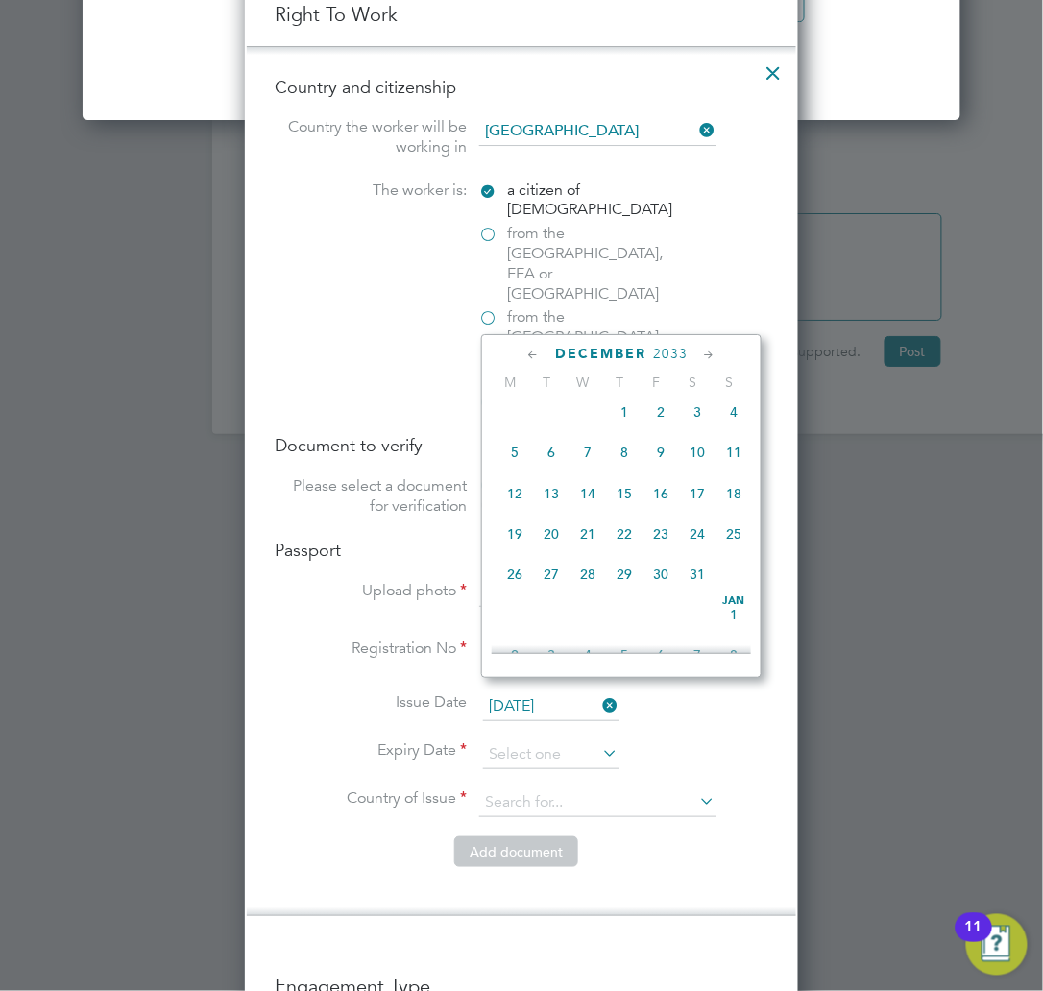
scroll to position [1271, 0]
click at [512, 462] on span "5" at bounding box center [514, 450] width 36 height 36
type input "05 Dec 2033"
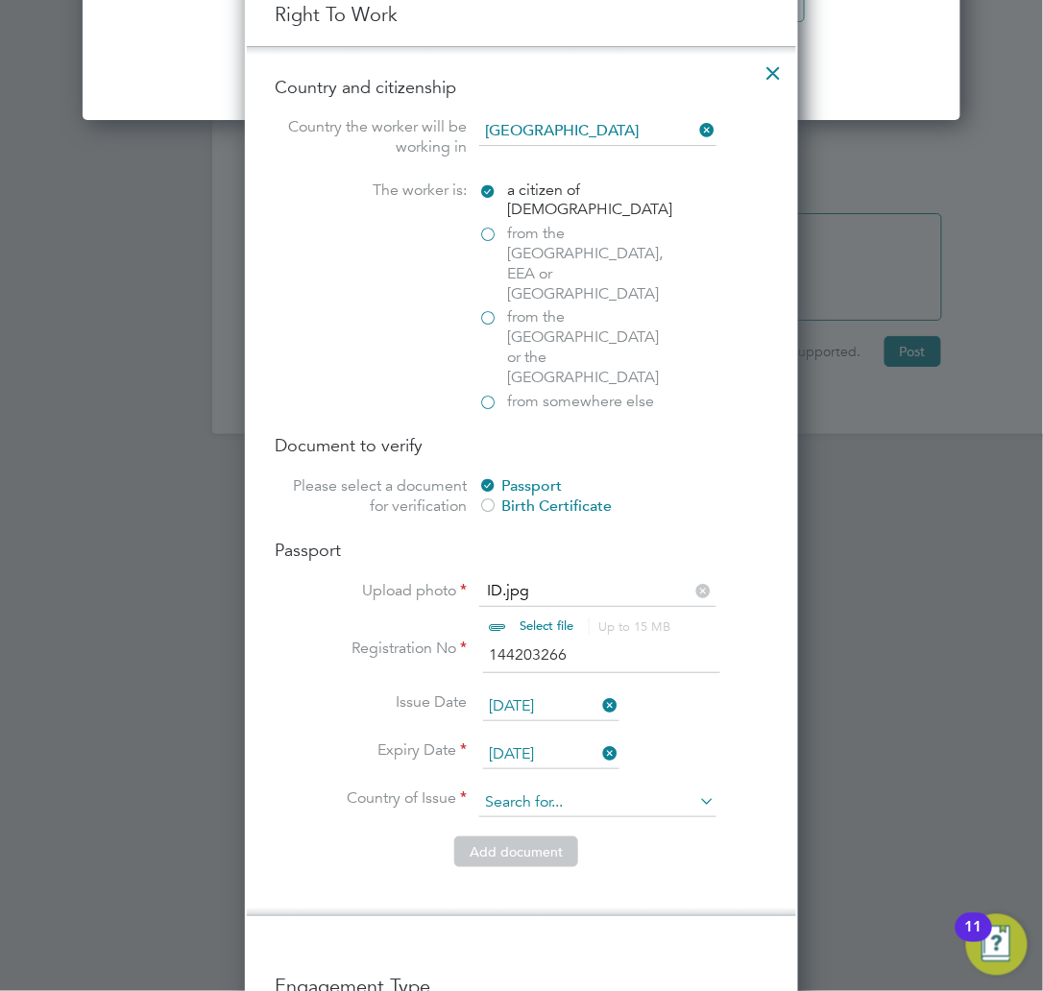
click at [593, 788] on input at bounding box center [597, 802] width 237 height 29
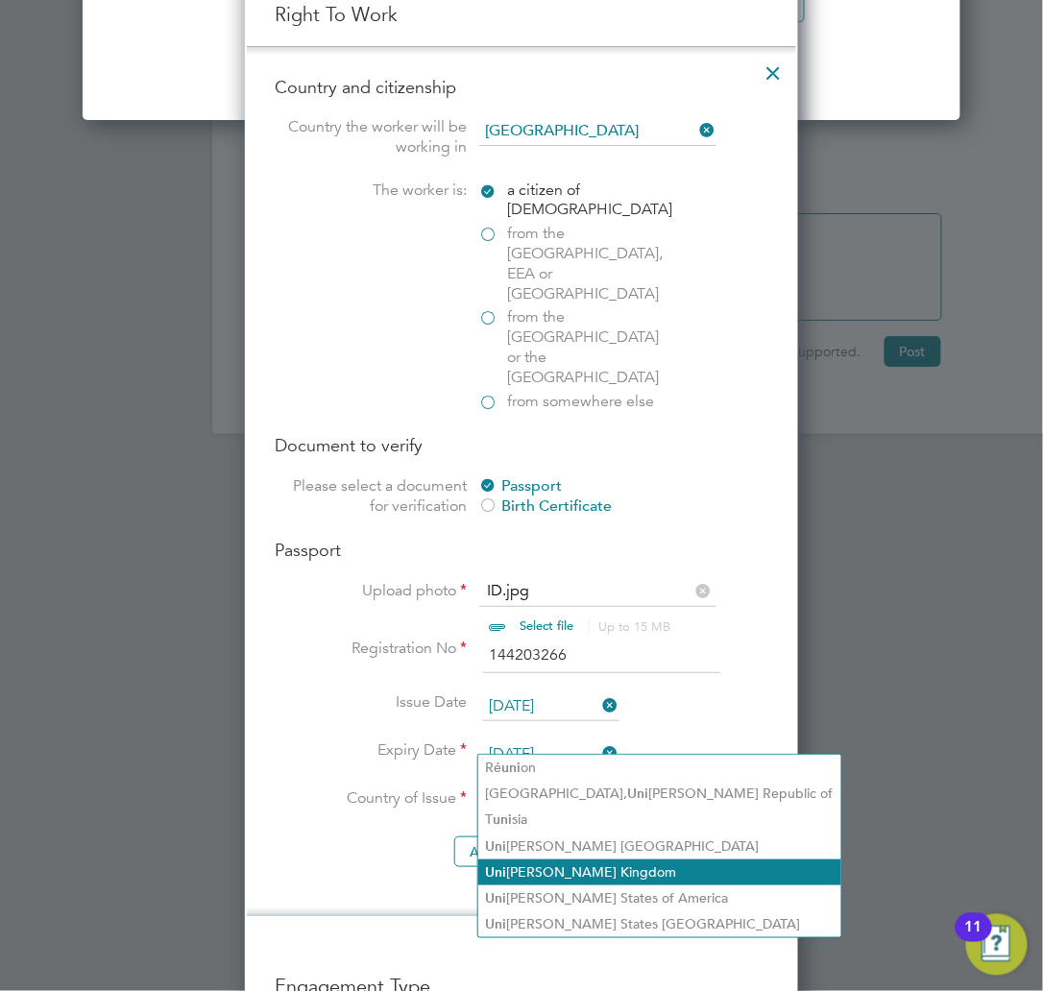
click at [604, 862] on li "Uni ted Kingdom" at bounding box center [659, 872] width 363 height 26
type input "United Kingdom"
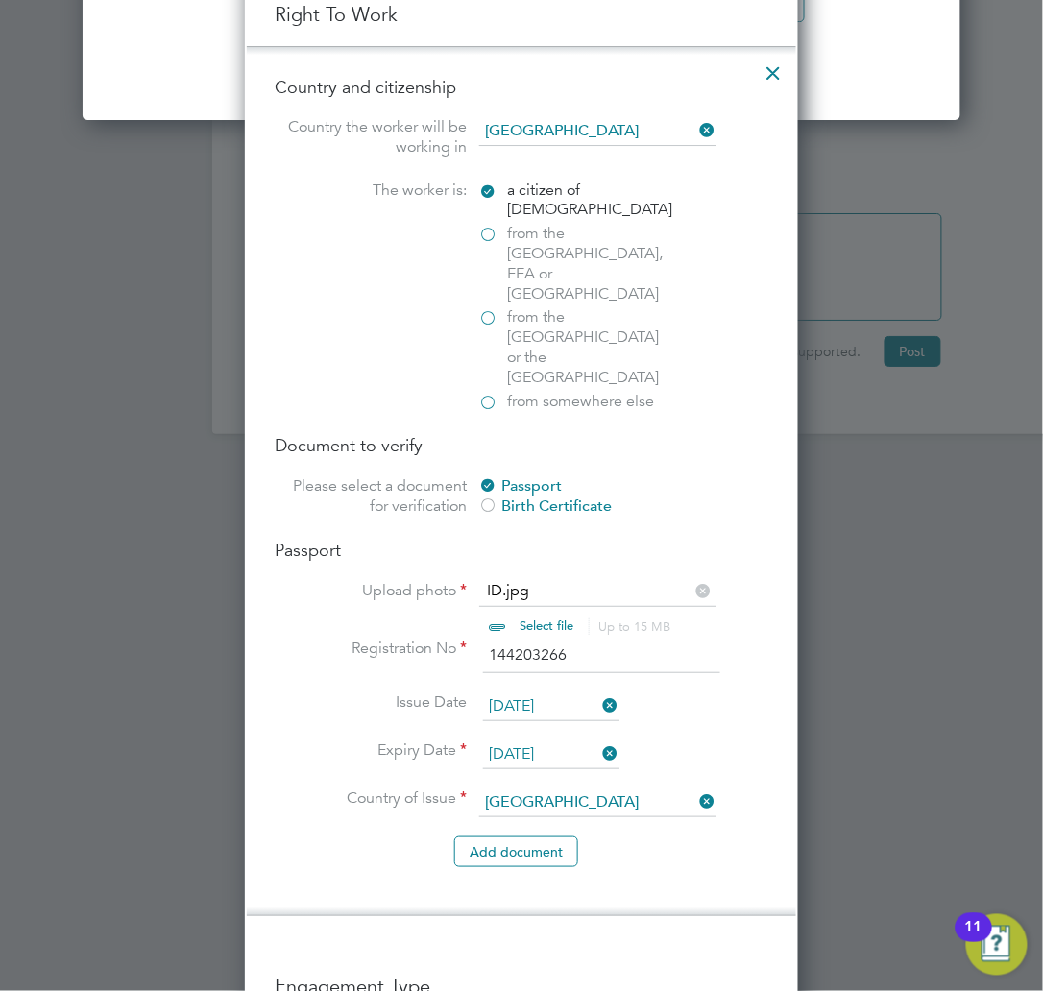
scroll to position [3285, 0]
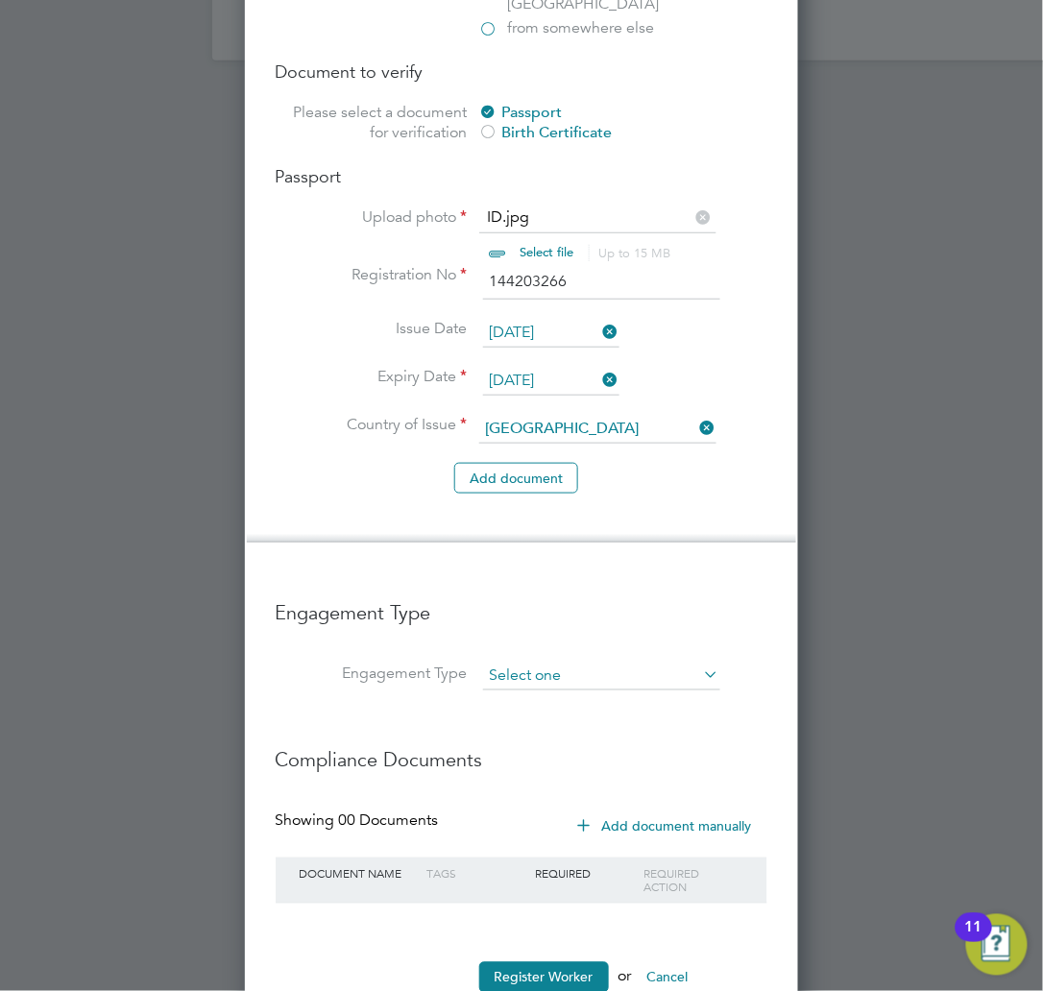
click at [596, 663] on input at bounding box center [601, 676] width 237 height 27
click at [569, 658] on li "PAYE Direct" at bounding box center [601, 671] width 239 height 28
type input "PAYE Direct"
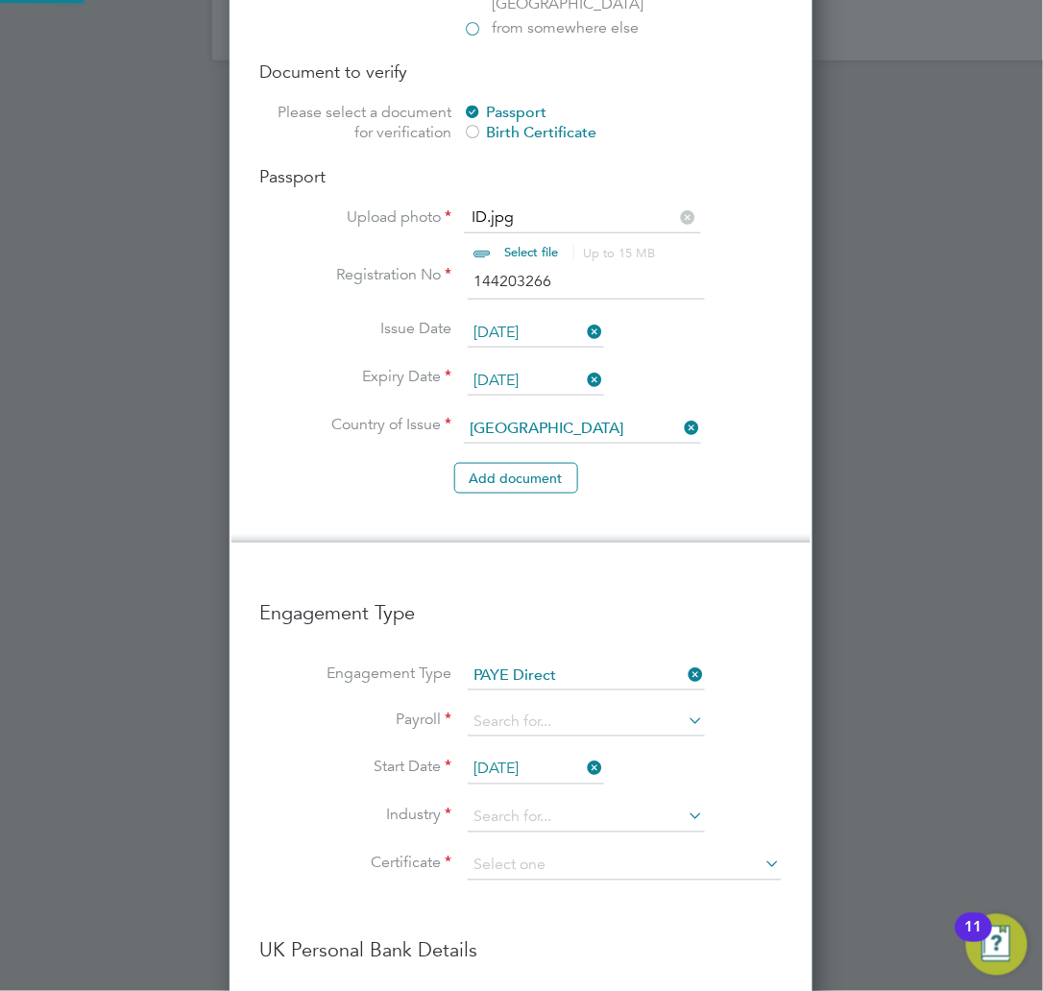
click at [569, 709] on input at bounding box center [586, 722] width 237 height 27
click at [554, 685] on li "PAYE" at bounding box center [586, 690] width 239 height 28
type input "PAYE"
click at [534, 804] on input at bounding box center [586, 818] width 237 height 29
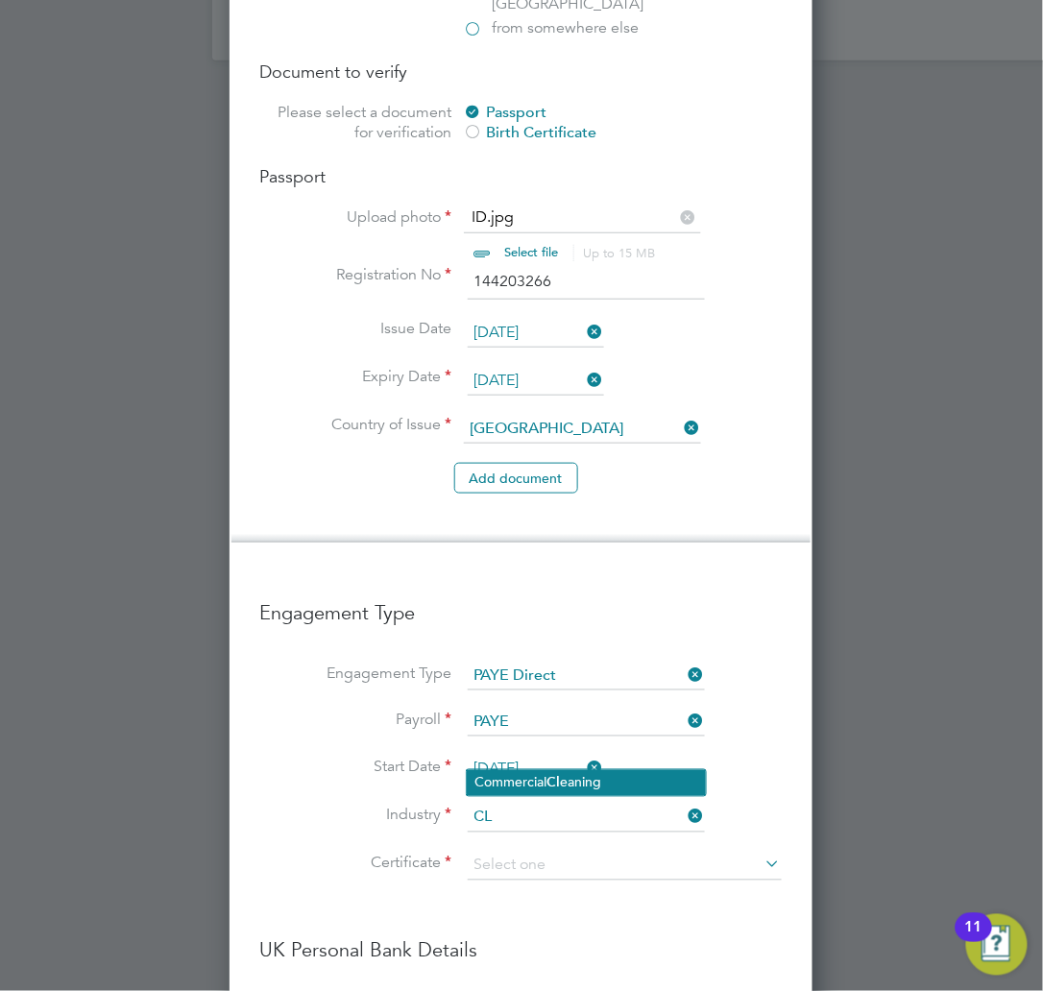
click at [520, 774] on li "Commercial Cl eaning" at bounding box center [586, 783] width 239 height 26
type input "Commercial Cleaning"
click at [520, 852] on input at bounding box center [625, 866] width 314 height 29
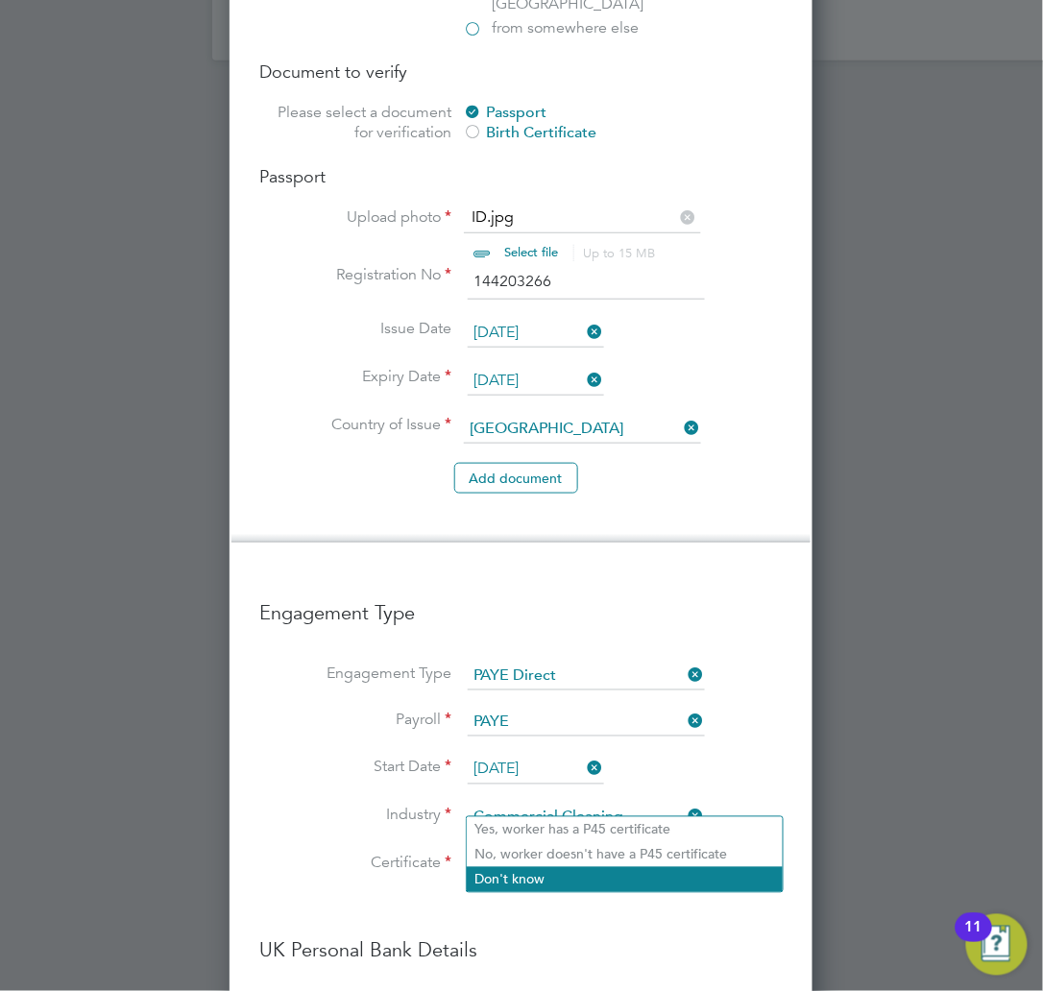
click at [526, 874] on li "Don't know" at bounding box center [625, 879] width 316 height 25
type input "Don't know"
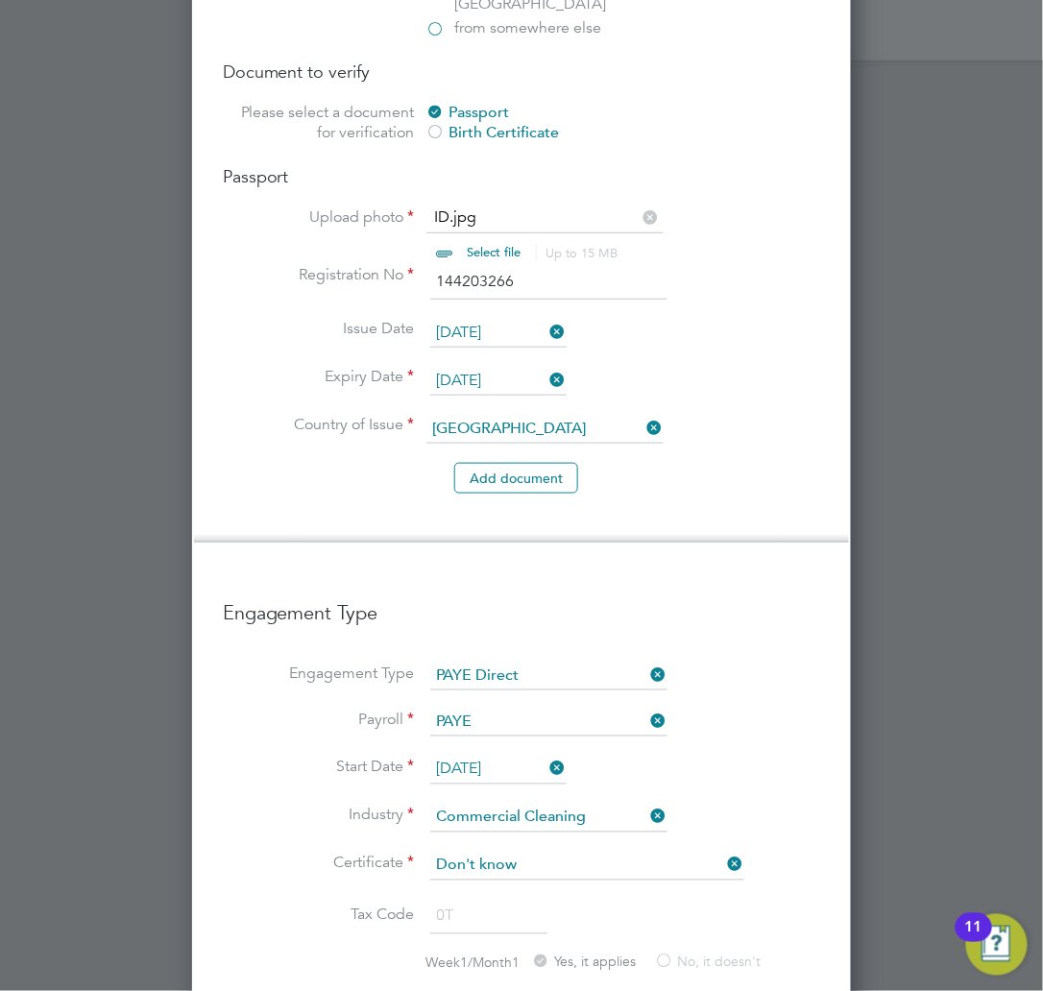
scroll to position [3093, 658]
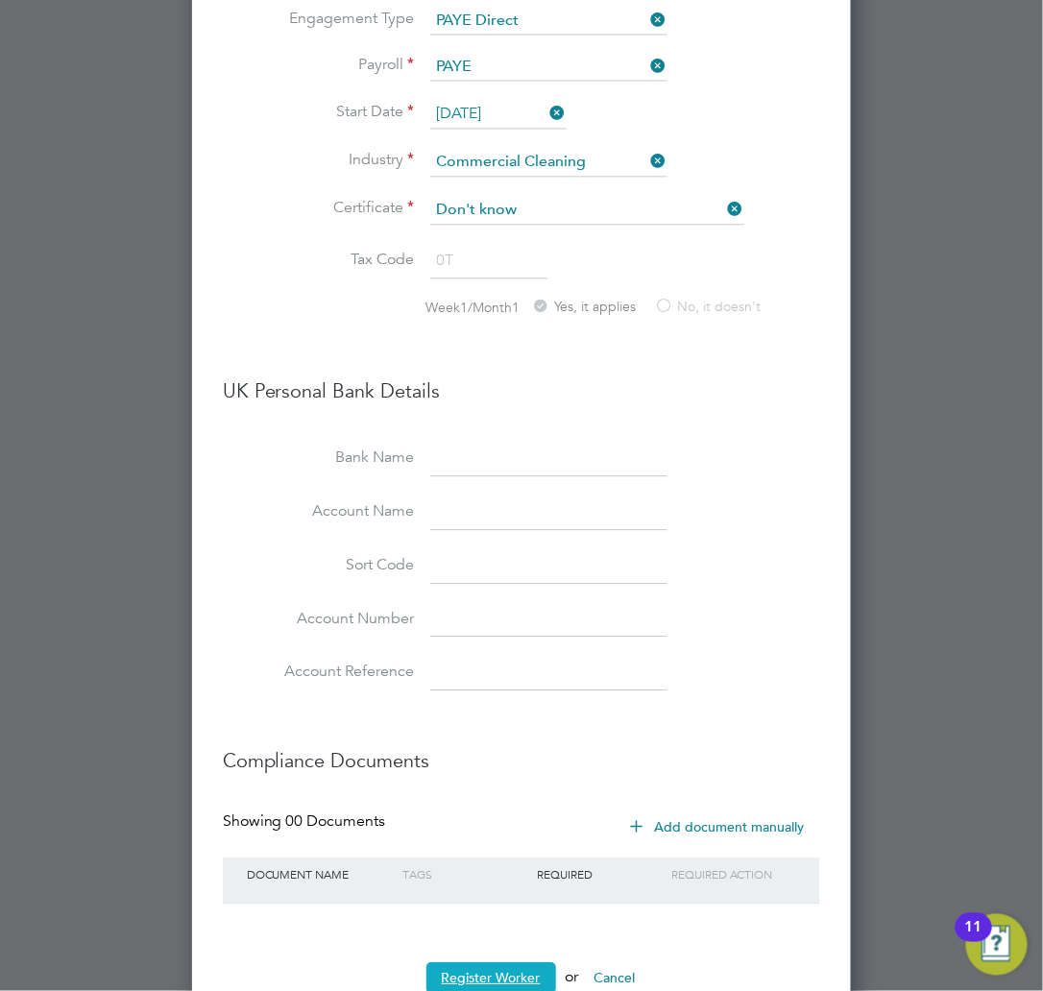
click at [482, 962] on button "Register Worker" at bounding box center [491, 977] width 130 height 31
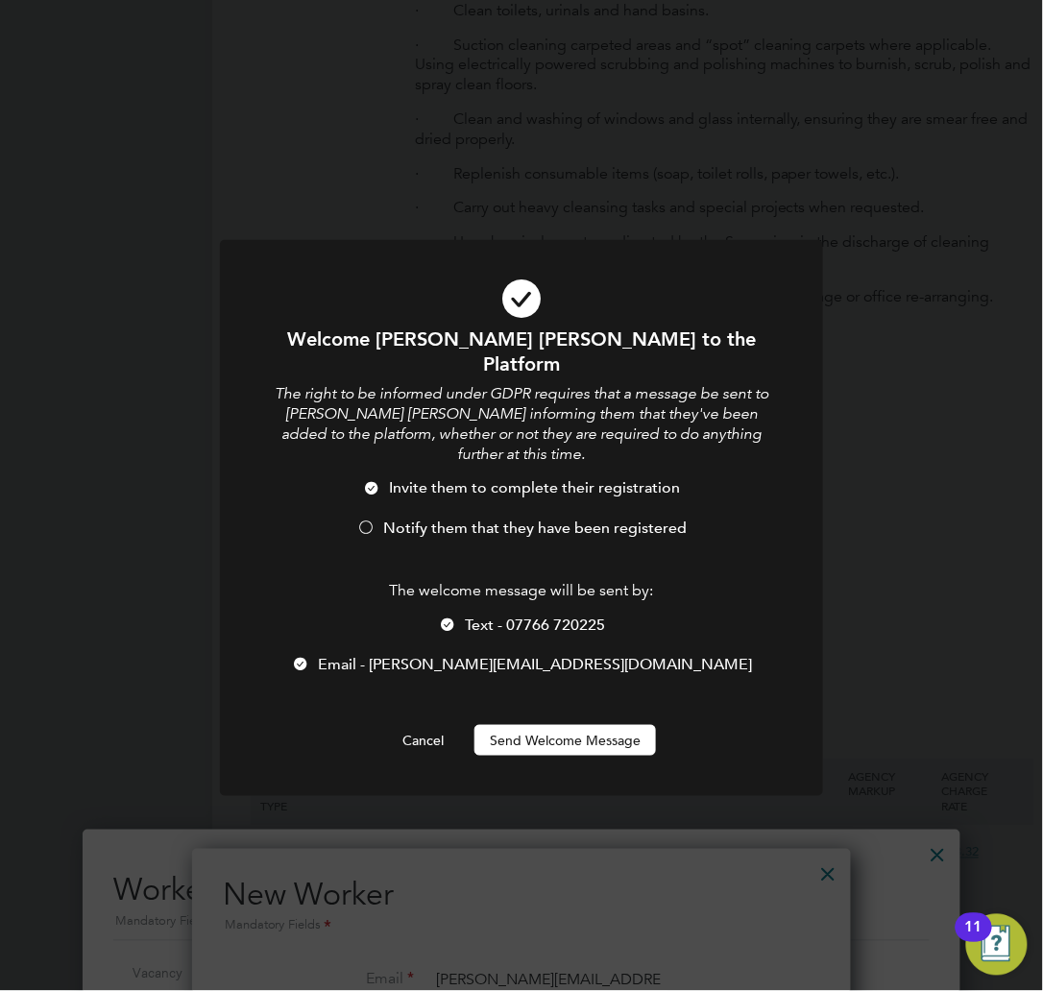
click at [489, 518] on span "Notify them that they have been registered" at bounding box center [534, 527] width 303 height 19
click at [566, 725] on button "Send Welcome Message" at bounding box center [564, 740] width 181 height 31
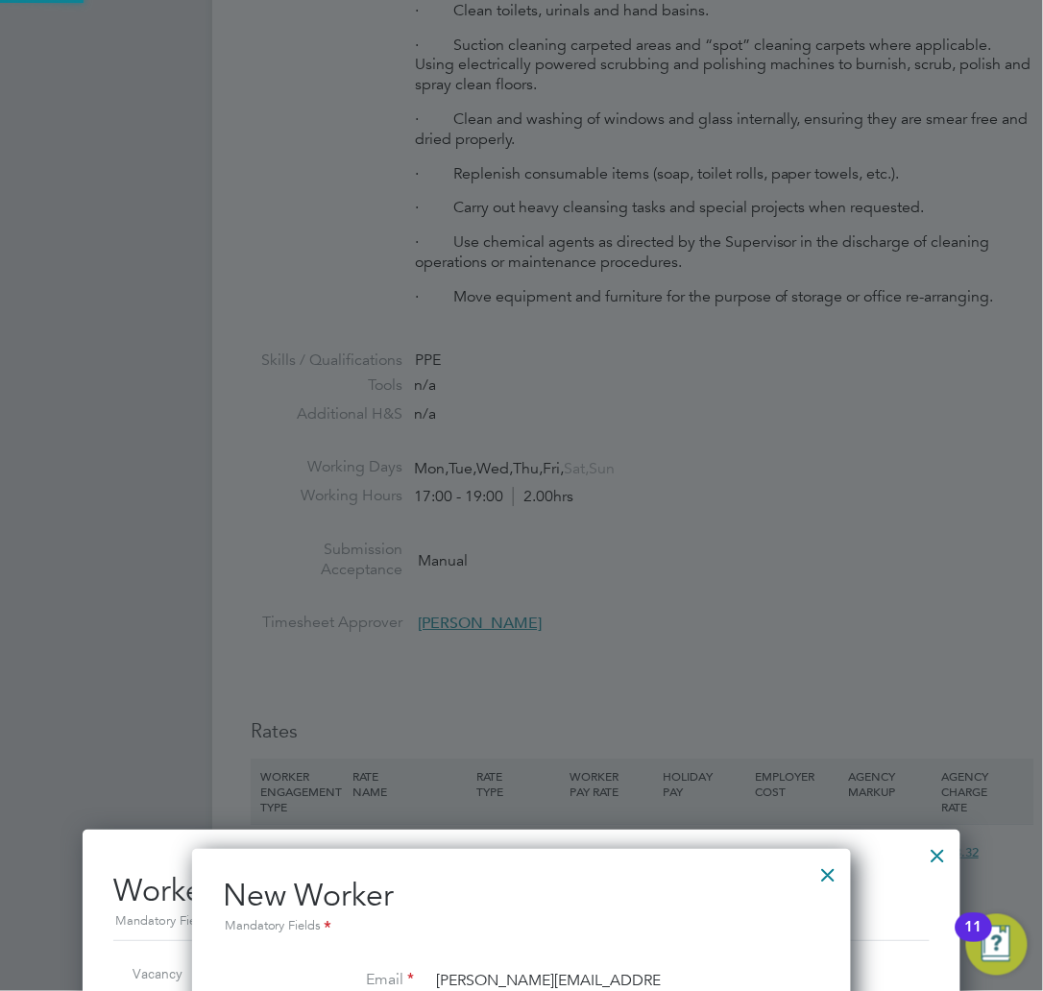
type input "Emily Louise Clark (Emily Louise Clark)"
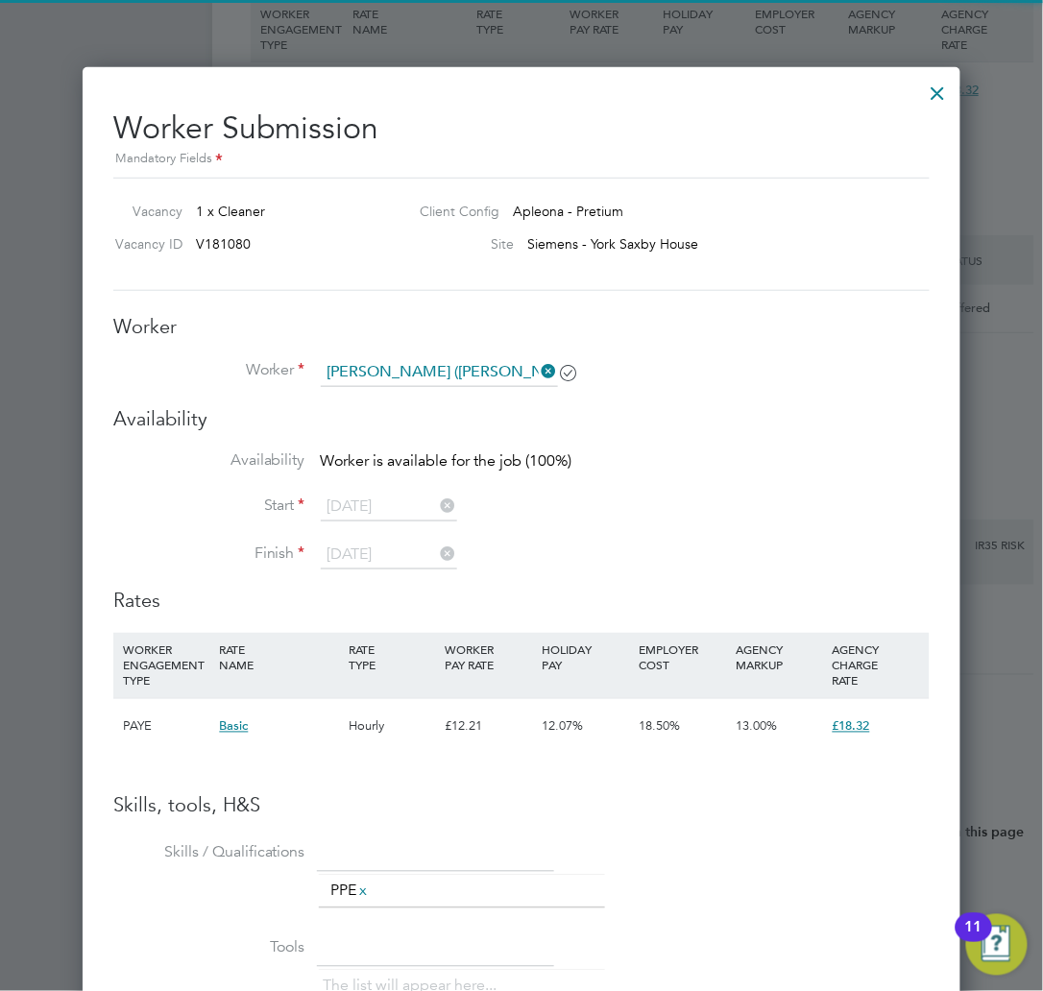
scroll to position [1747, 0]
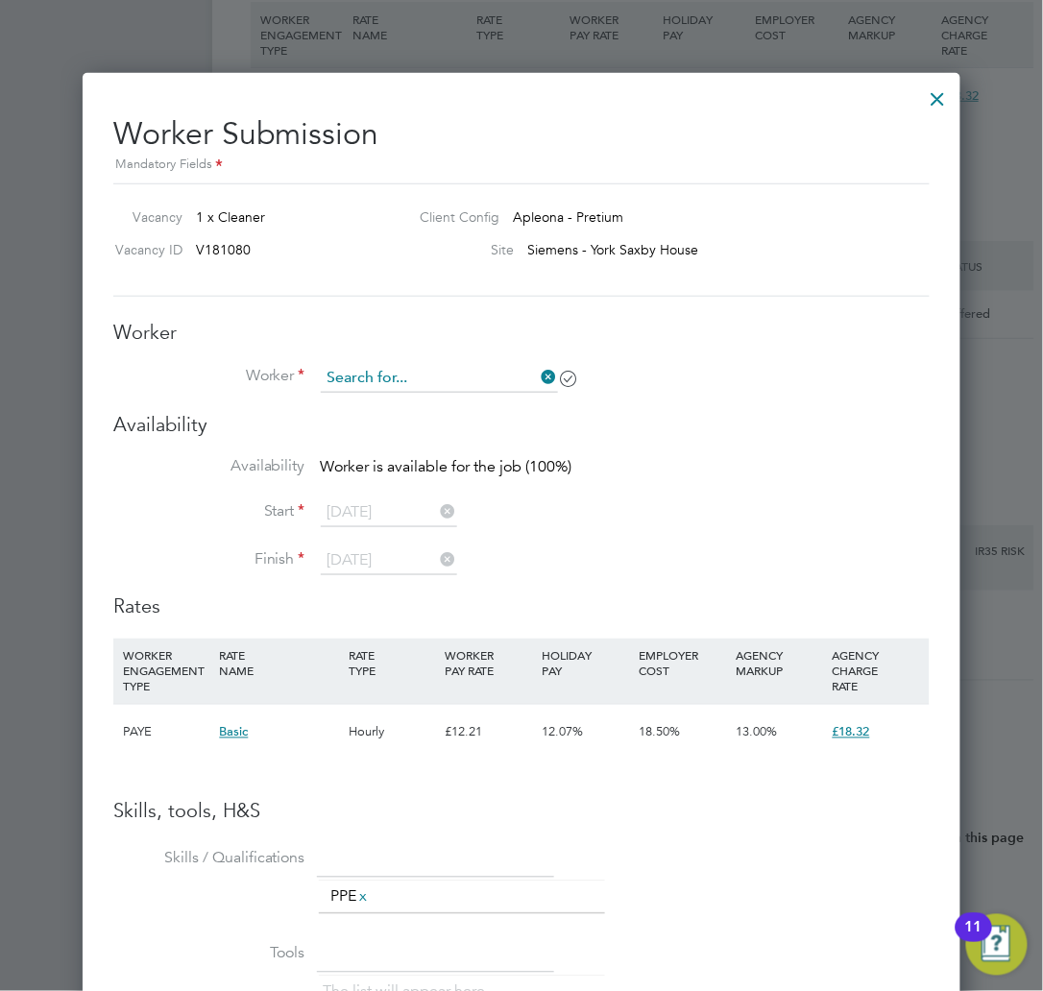
click at [467, 372] on input at bounding box center [439, 378] width 237 height 29
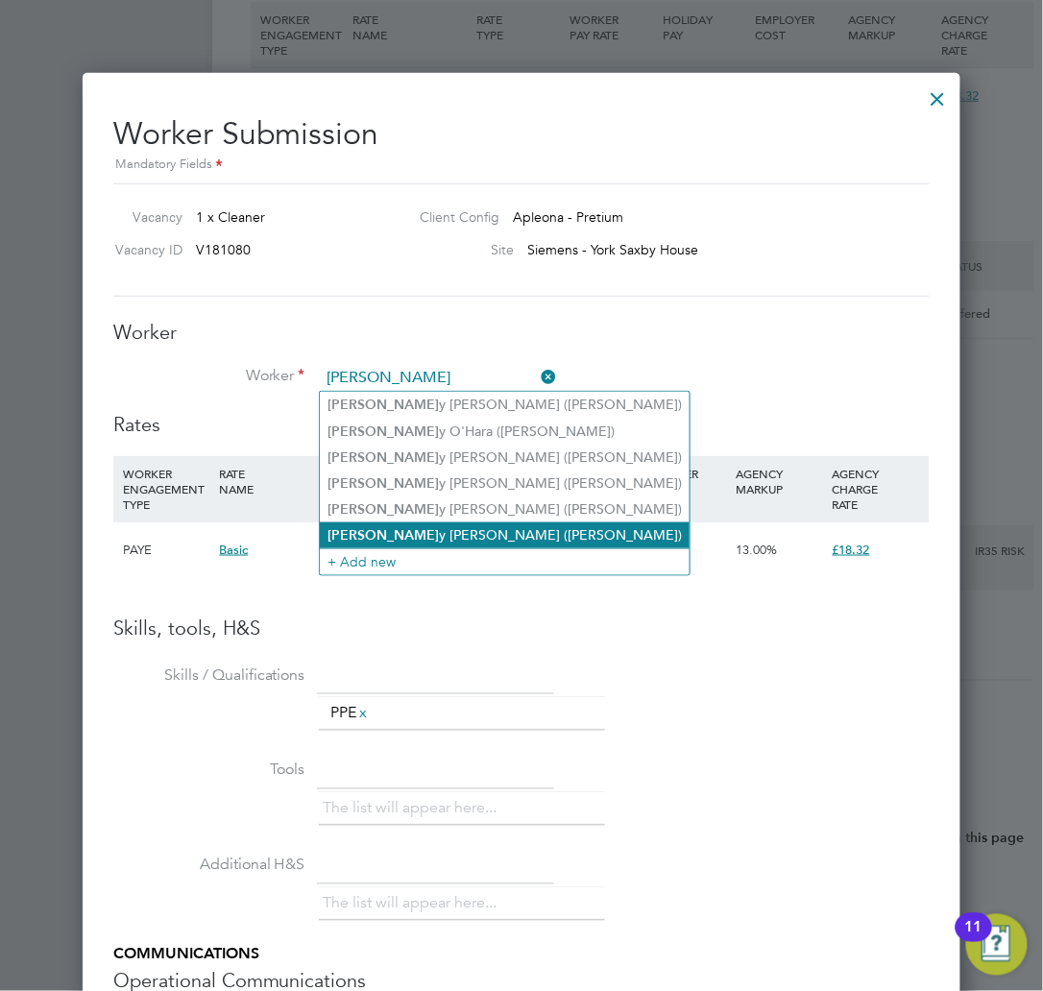
click at [458, 522] on li "Emil y Louise Clark (Emily Louise Clark)" at bounding box center [505, 535] width 370 height 26
type input "Emily Louise Clark (Emily Louise Clark)"
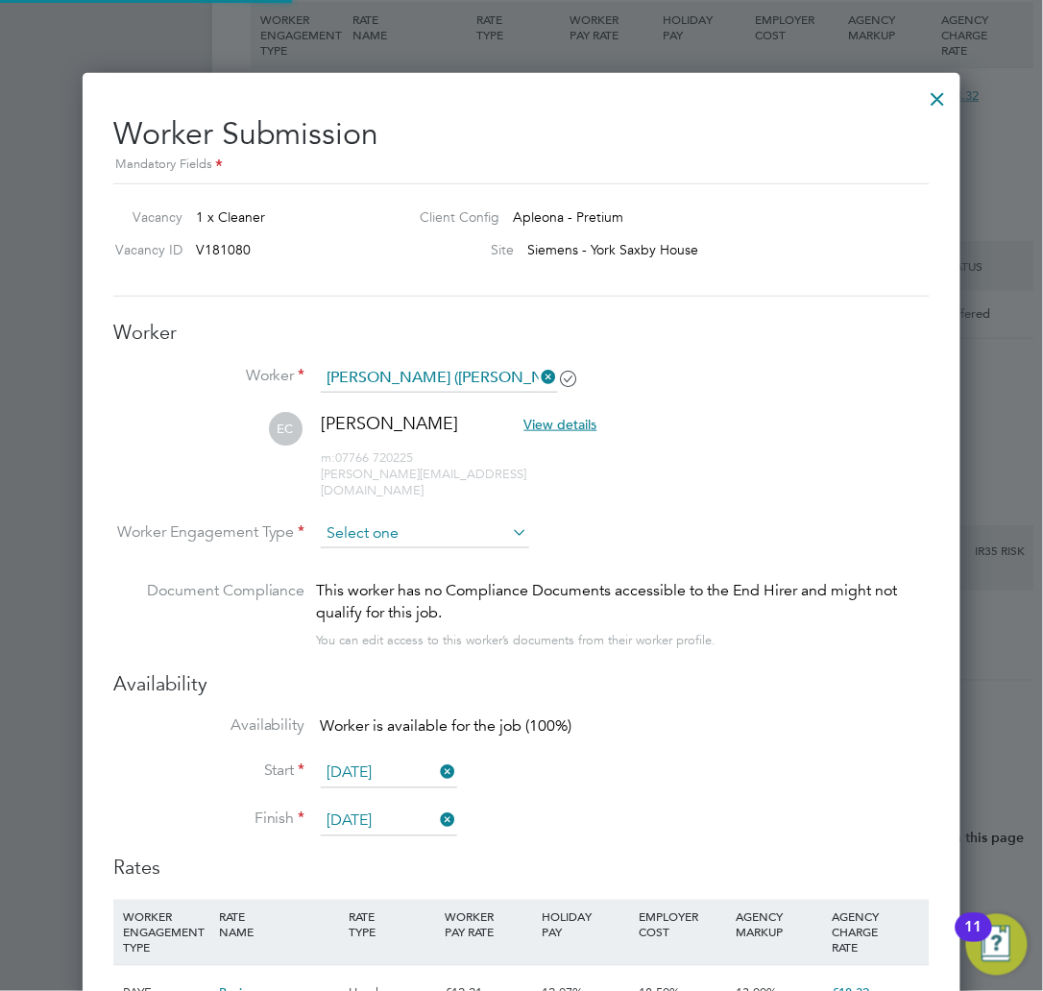
scroll to position [1640, 879]
click at [424, 524] on input at bounding box center [425, 533] width 208 height 29
click at [435, 572] on li "PAYE" at bounding box center [425, 568] width 210 height 25
type input "PAYE"
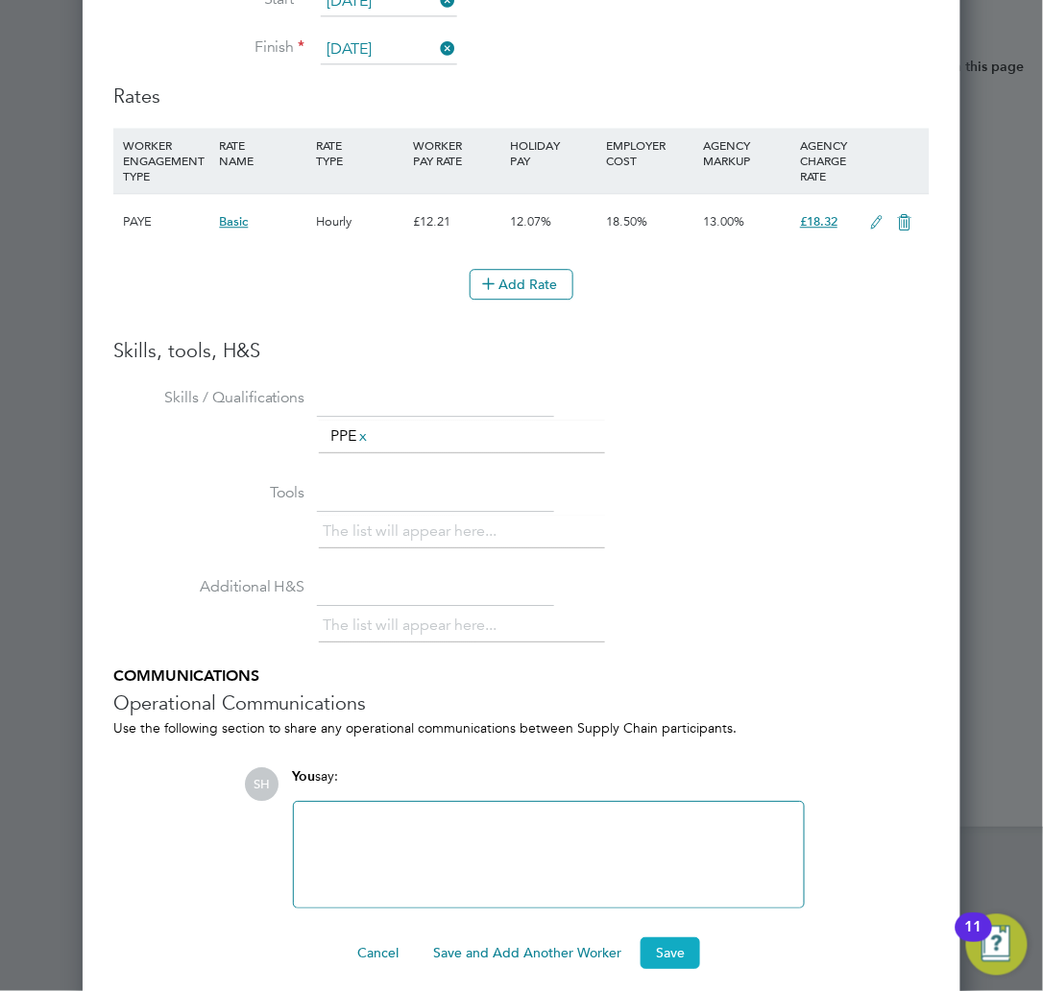
click at [653, 937] on button "Save" at bounding box center [670, 952] width 60 height 31
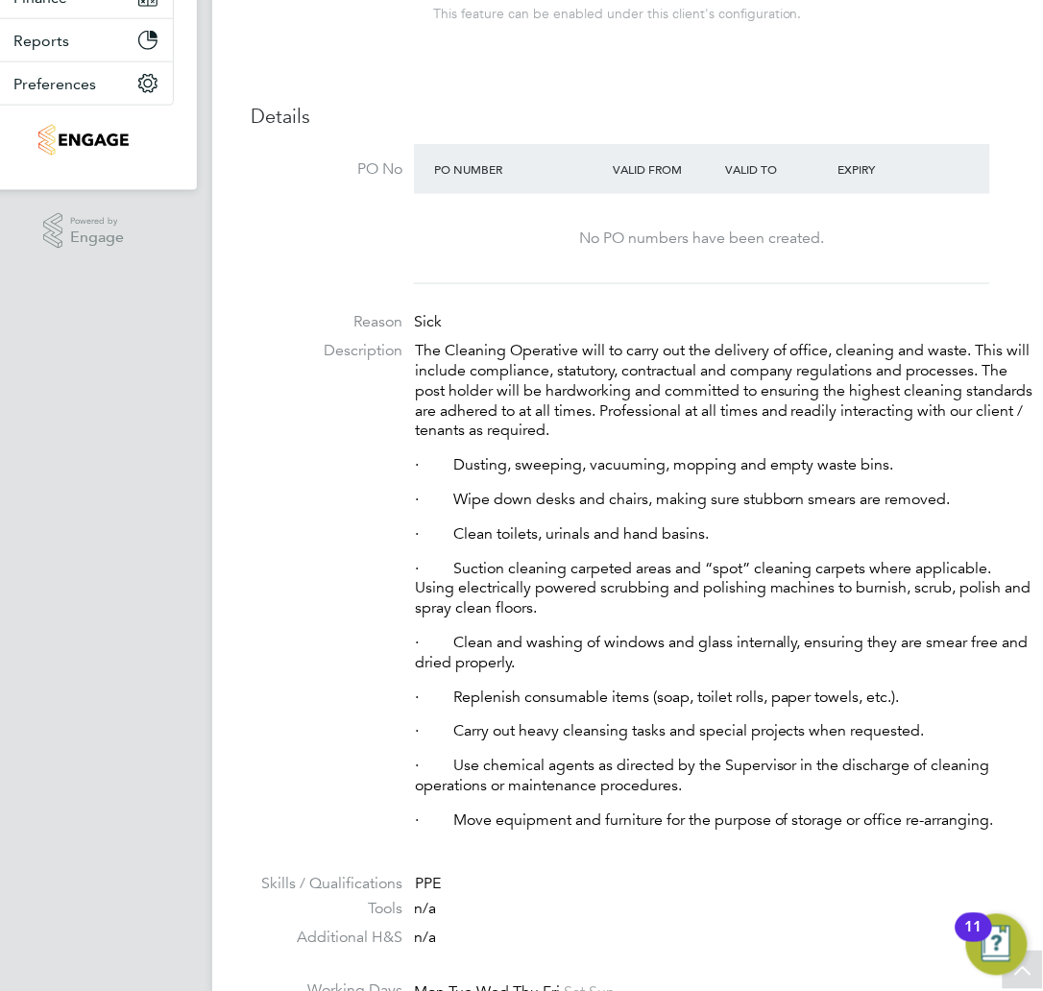
scroll to position [123, 0]
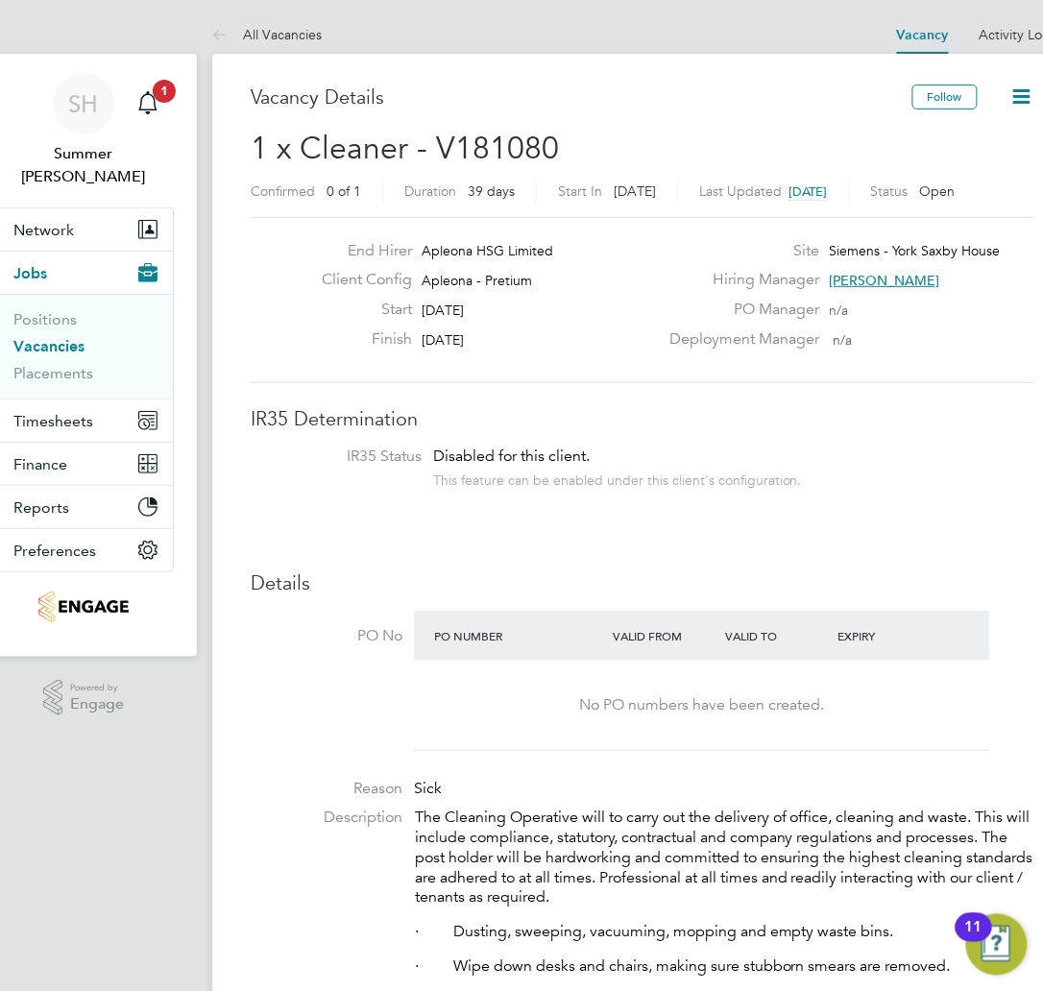
drag, startPoint x: 751, startPoint y: 313, endPoint x: 745, endPoint y: 301, distance: 12.9
click at [750, 313] on label "PO Manager" at bounding box center [739, 310] width 161 height 20
